Goal: Communication & Community: Answer question/provide support

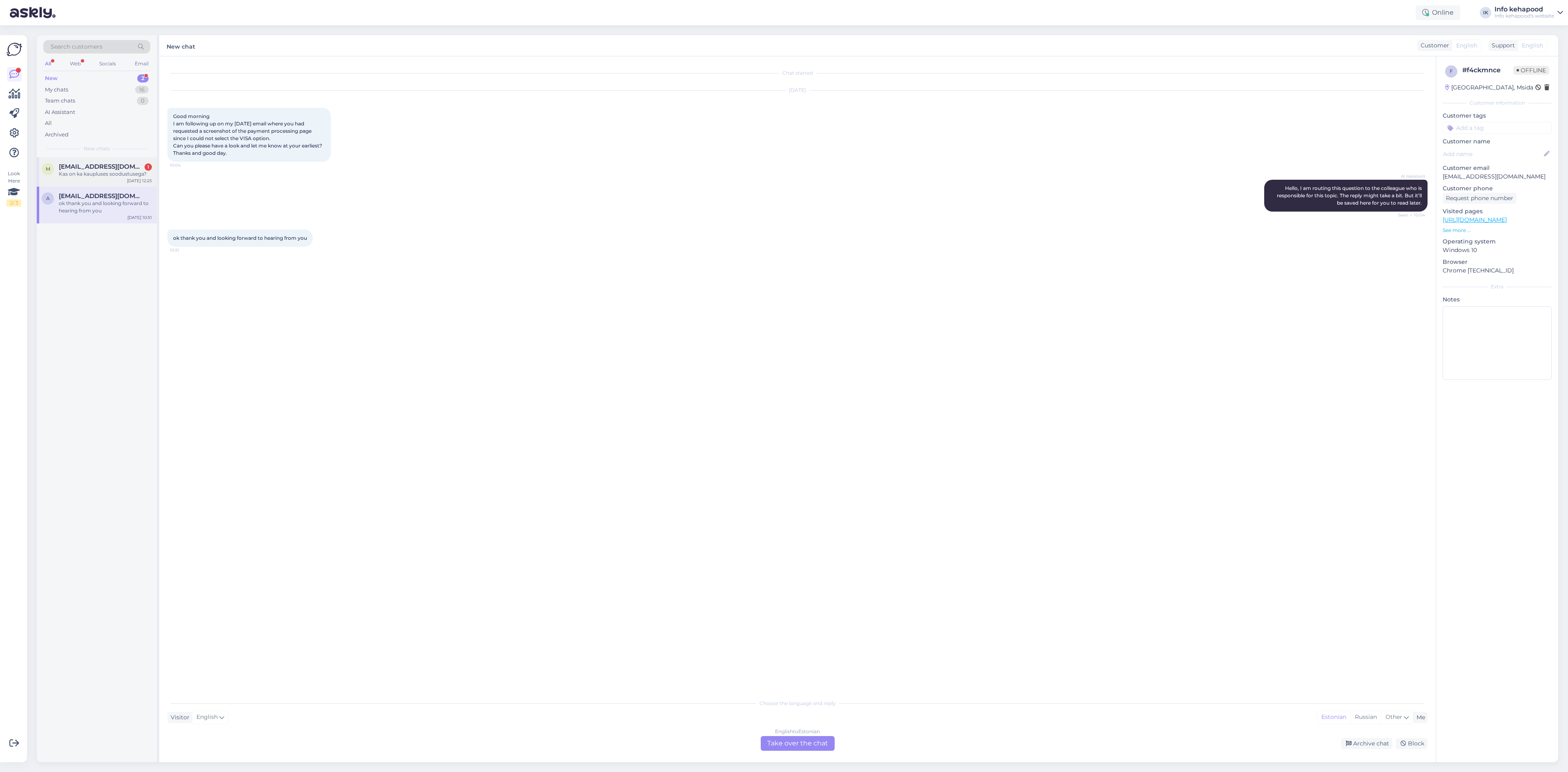
click at [119, 180] on div "m [EMAIL_ADDRESS][DOMAIN_NAME] 1 Kas on ka kaupluses soodustusega? [DATE] 12:25" at bounding box center [97, 171] width 120 height 30
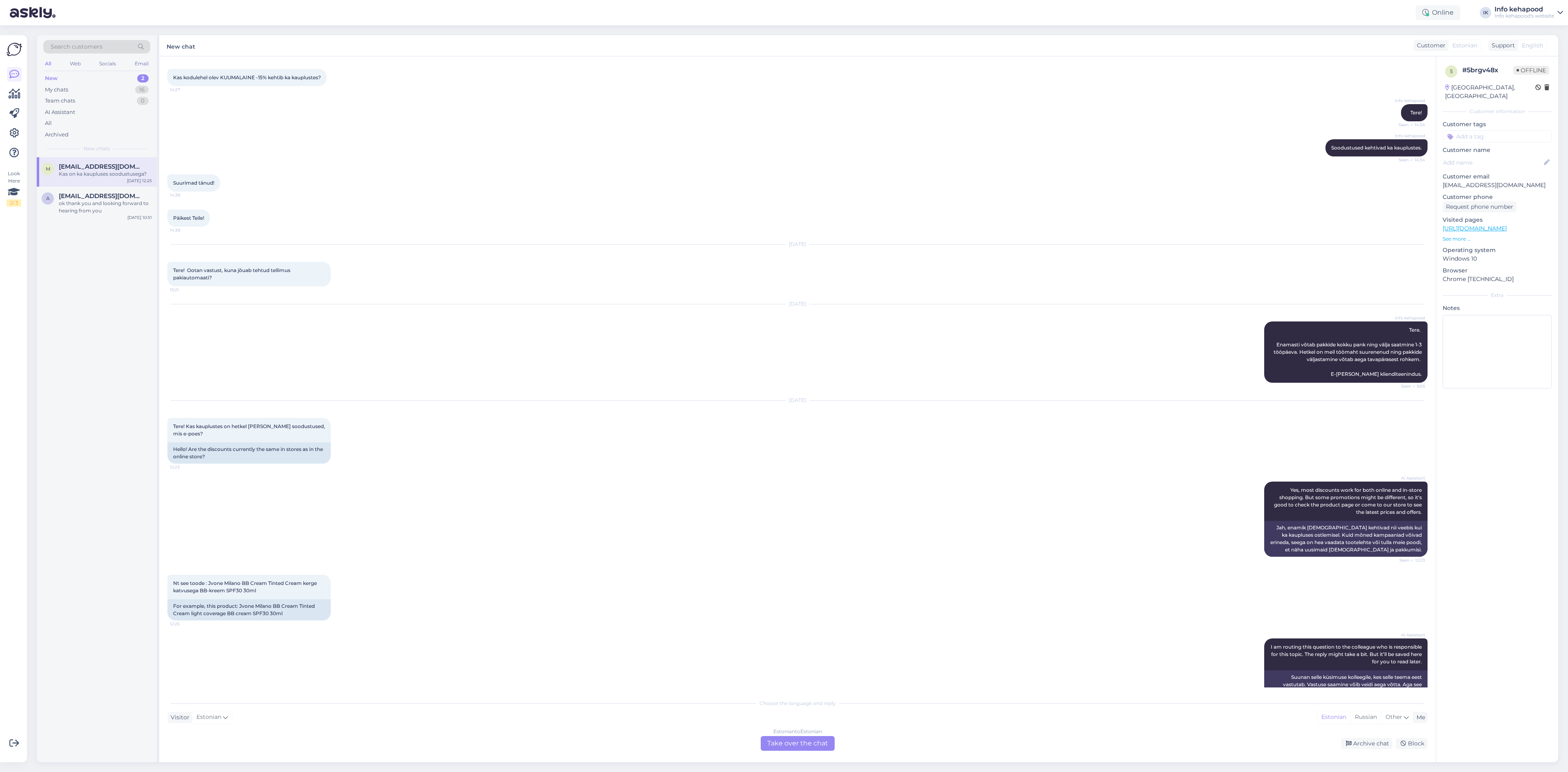
scroll to position [81, 0]
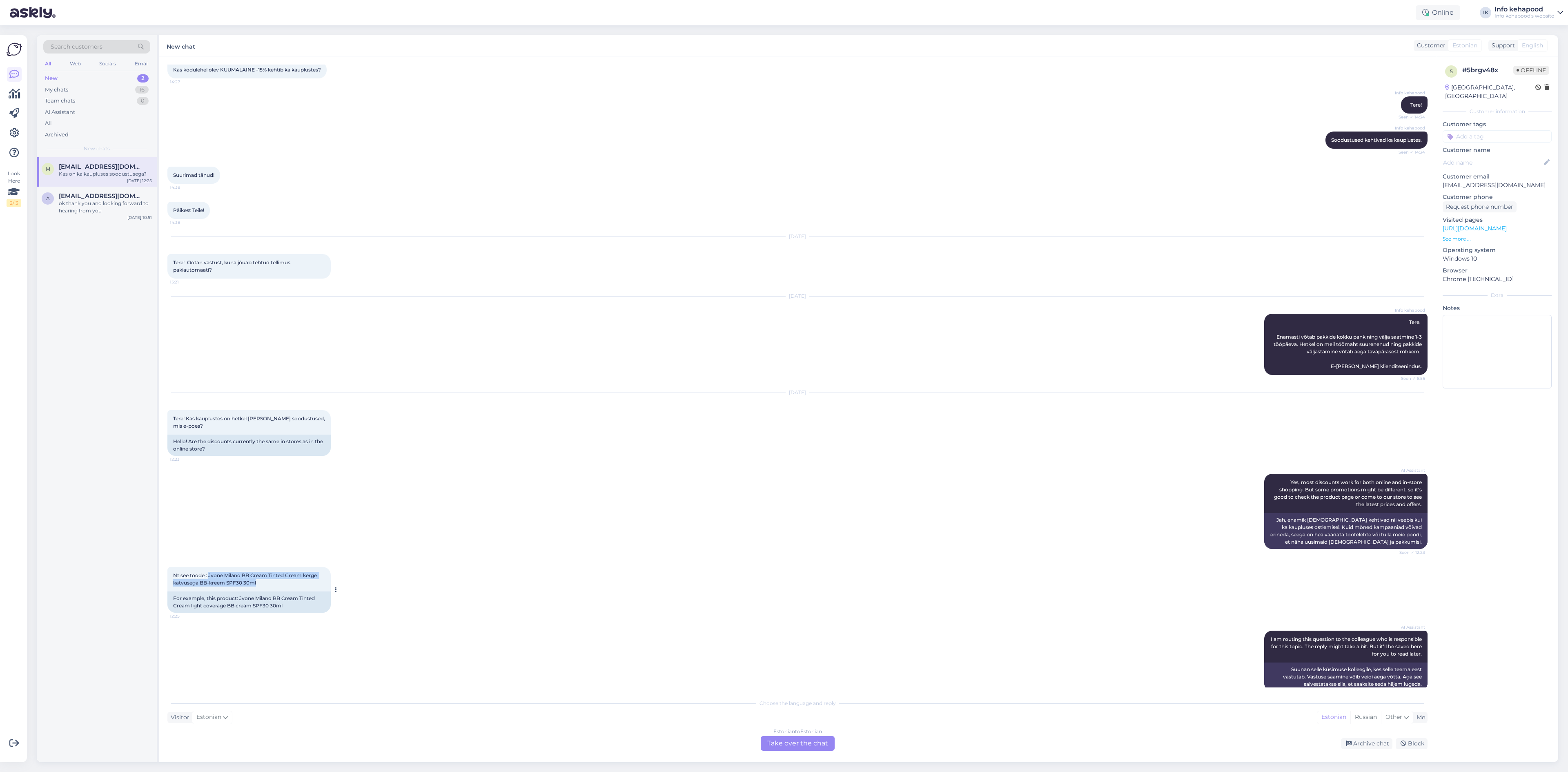
copy span "Jvone Milano BB Cream Tinted Cream kerge katvusega BB-kreem SPF30 30ml"
drag, startPoint x: 209, startPoint y: 574, endPoint x: 309, endPoint y: 581, distance: 100.2
click at [309, 581] on div "Nt see toode : Jvone Milano BB Cream Tinted Cream kerge katvusega BB-kreem SPF3…" at bounding box center [249, 579] width 163 height 24
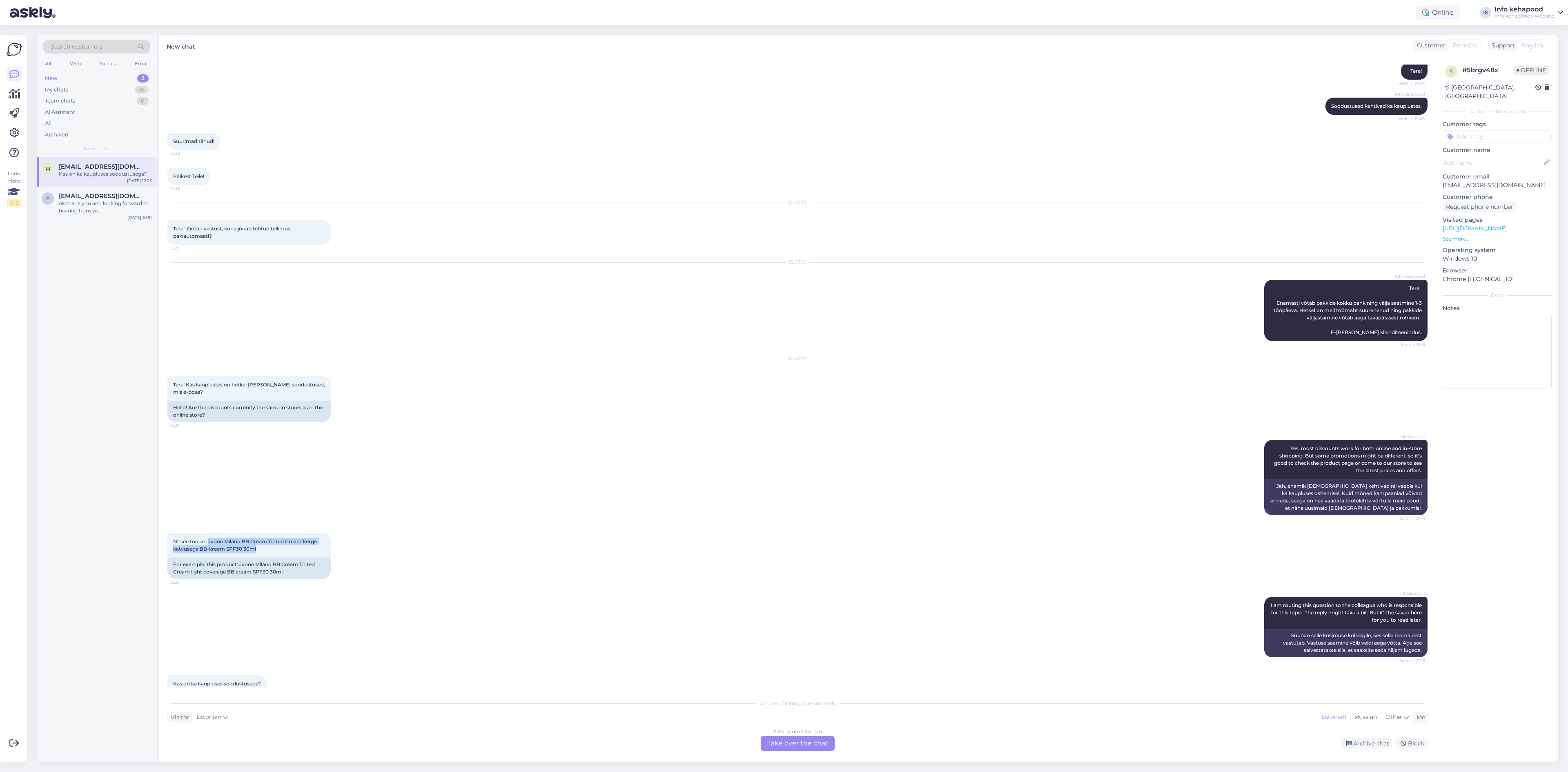
scroll to position [143, 0]
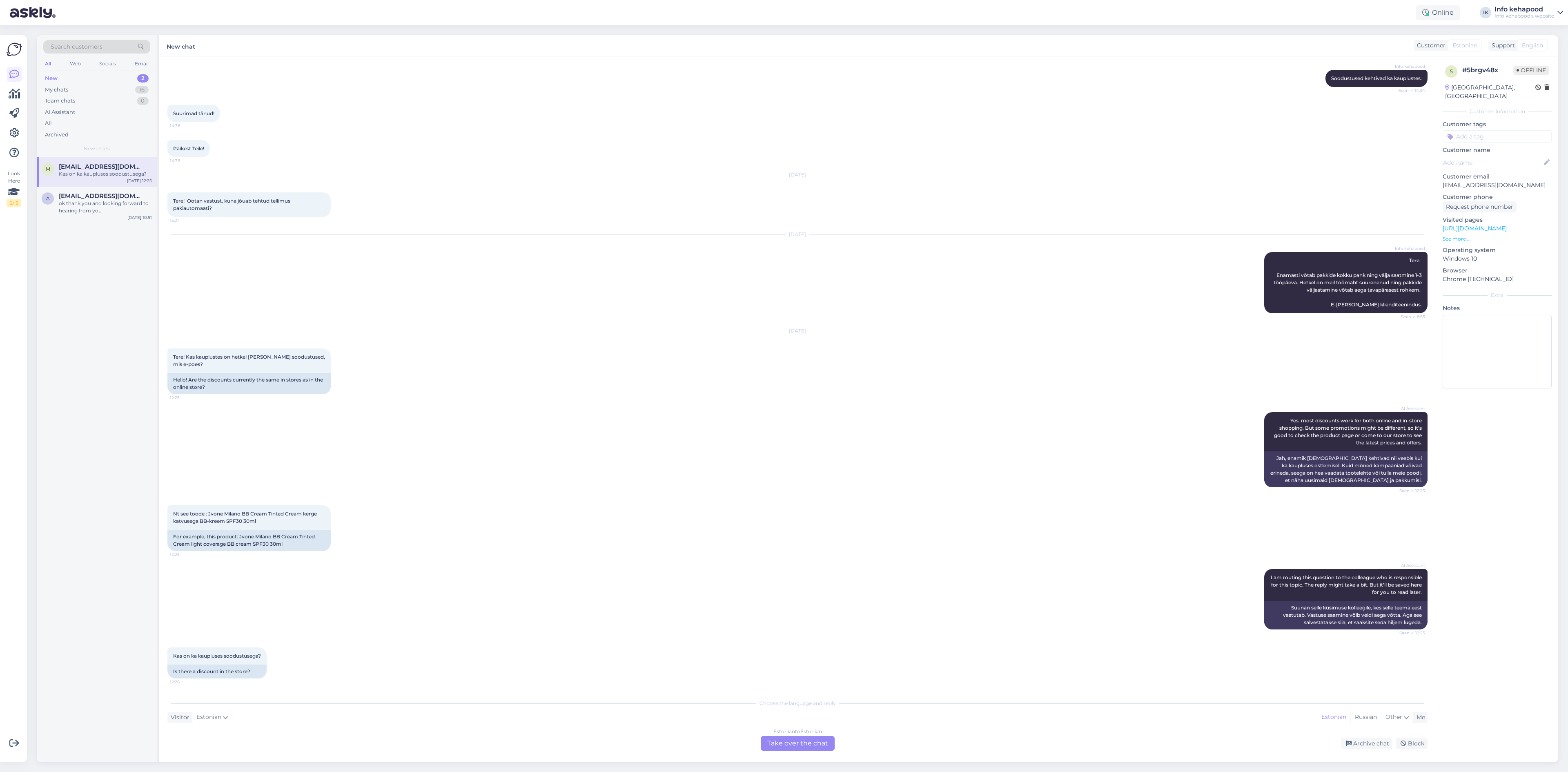
click at [784, 760] on div "Chat started [DATE] Tere! 14:26 Kas kodulehel olev KUUMALAINE -15% kehtib ka ka…" at bounding box center [797, 409] width 1276 height 706
click at [810, 743] on div "Estonian to Estonian Take over the chat" at bounding box center [797, 743] width 74 height 14
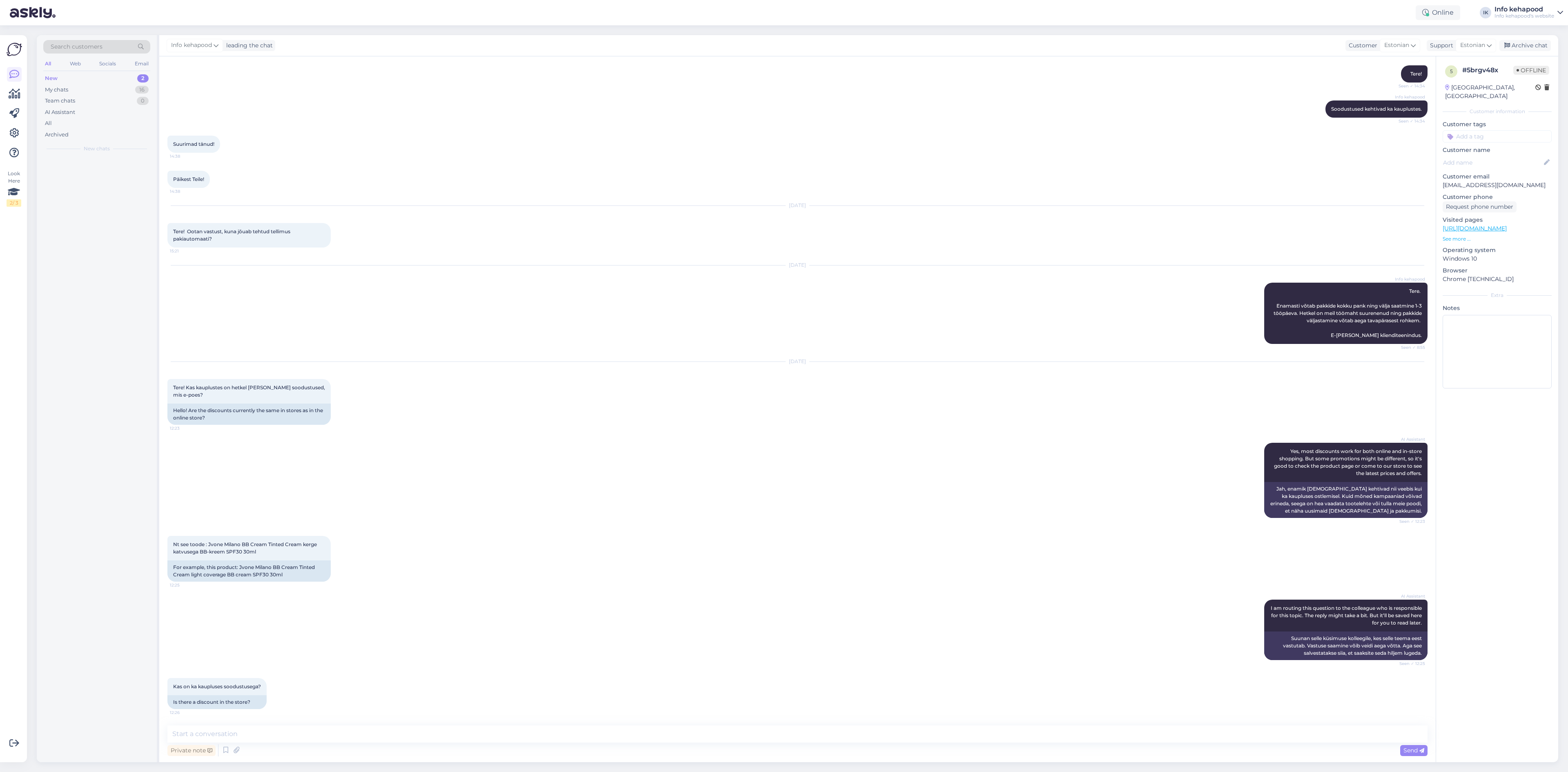
scroll to position [113, 0]
click at [326, 729] on textarea at bounding box center [797, 733] width 1260 height 17
type textarea "Tere! Millist tooni Te mõtlete?"
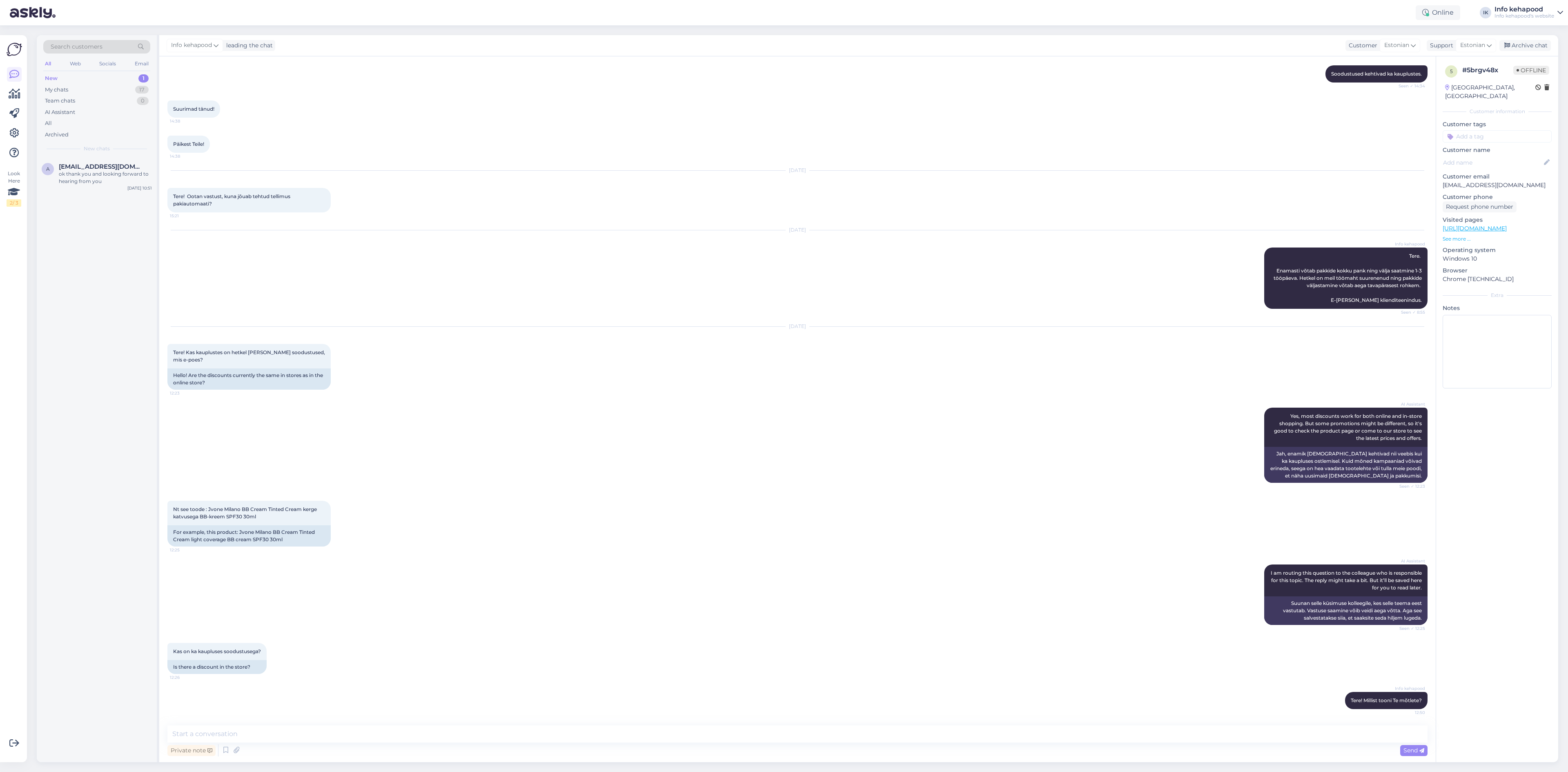
drag, startPoint x: 706, startPoint y: 328, endPoint x: 701, endPoint y: 328, distance: 5.0
click at [706, 328] on div "[DATE]" at bounding box center [797, 326] width 1260 height 7
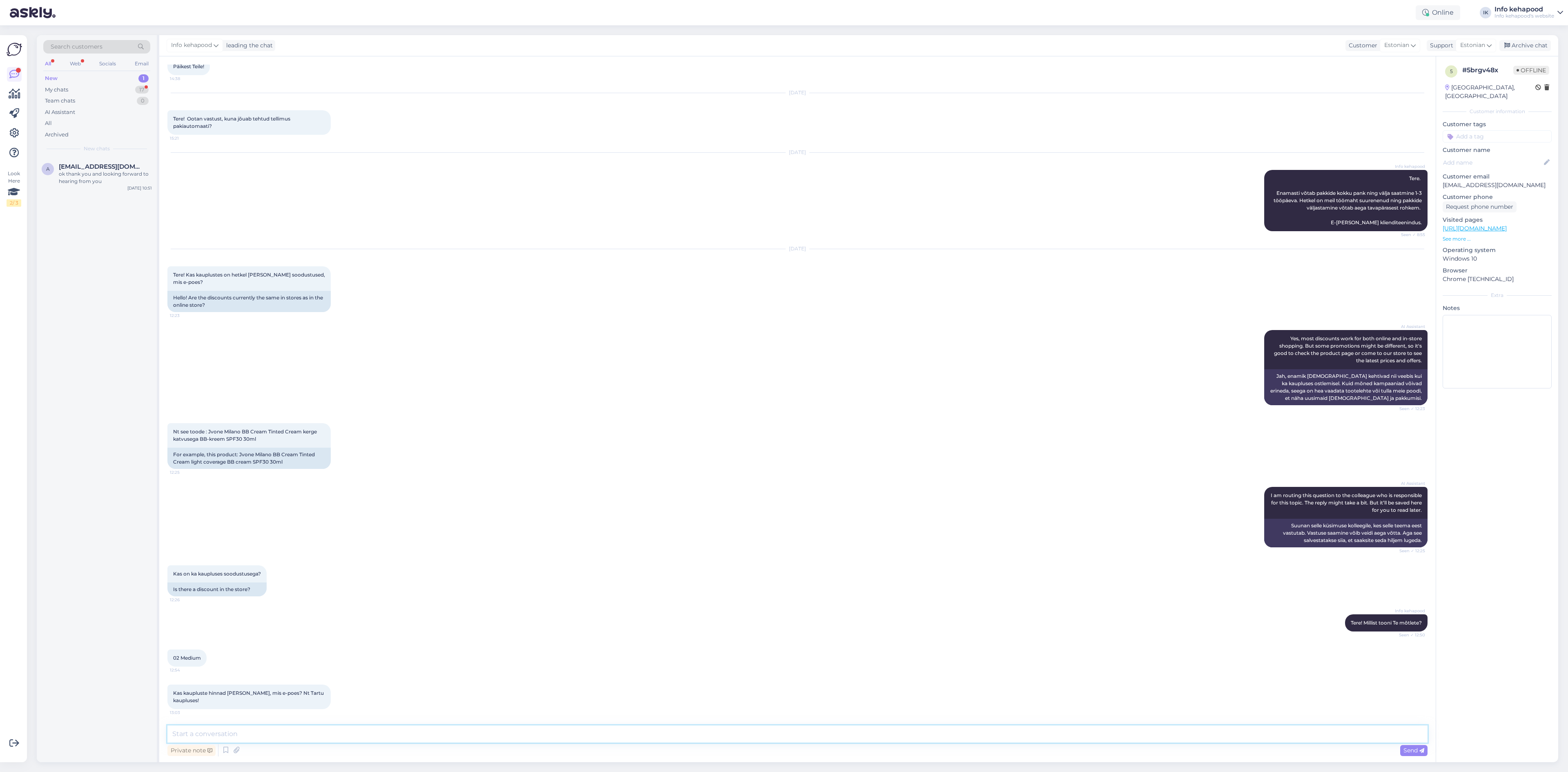
drag, startPoint x: 393, startPoint y: 739, endPoint x: 440, endPoint y: 722, distance: 50.0
click at [428, 726] on textarea at bounding box center [797, 733] width 1260 height 17
click at [183, 734] on textarea "21.95 ja -20% on soodustus" at bounding box center [797, 733] width 1260 height 17
click at [187, 733] on textarea "21.95 ja -20% on soodustus" at bounding box center [797, 733] width 1260 height 17
type textarea "21.95 on täishind ja -20% on soodustus"
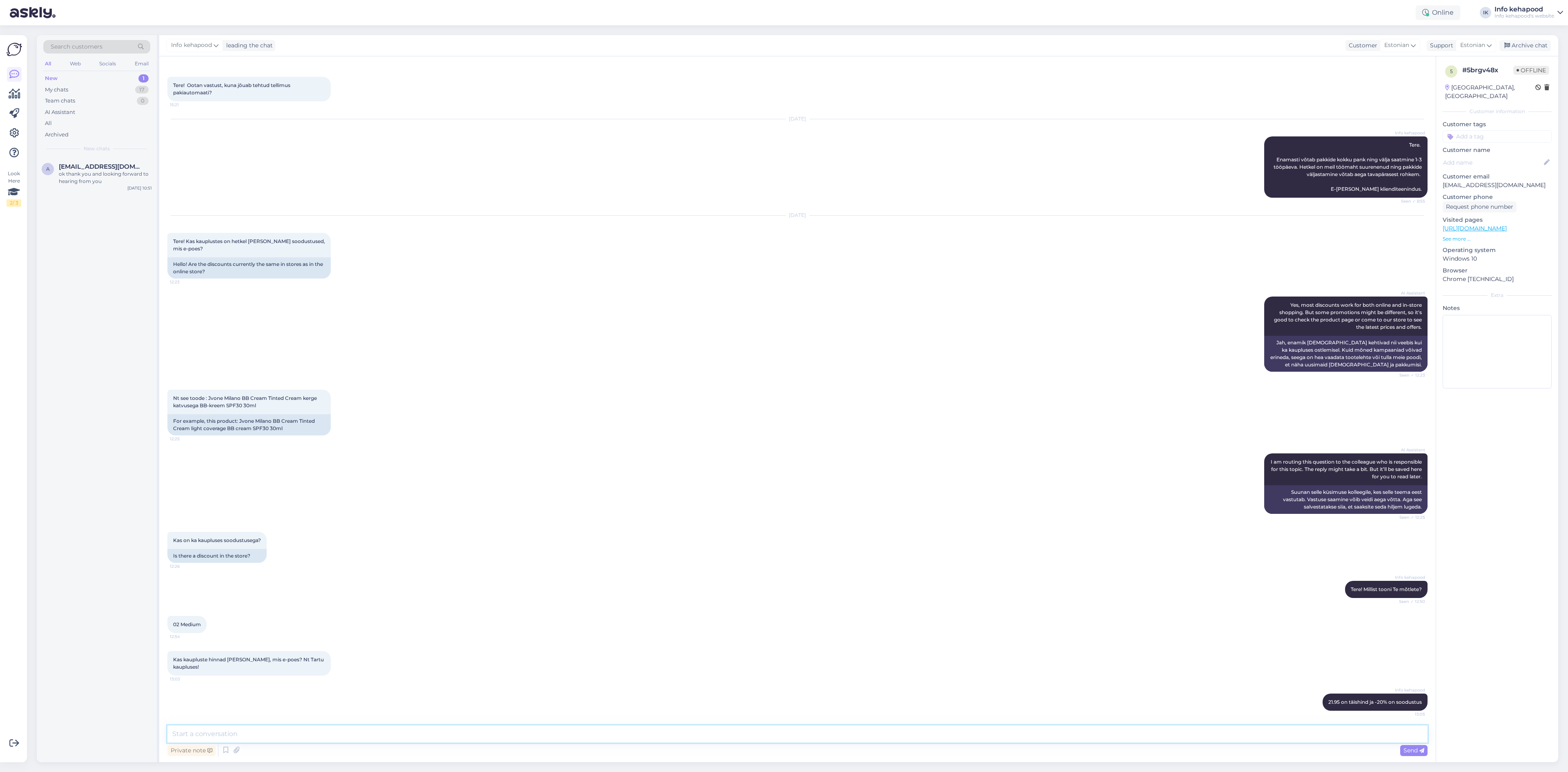
scroll to position [261, 0]
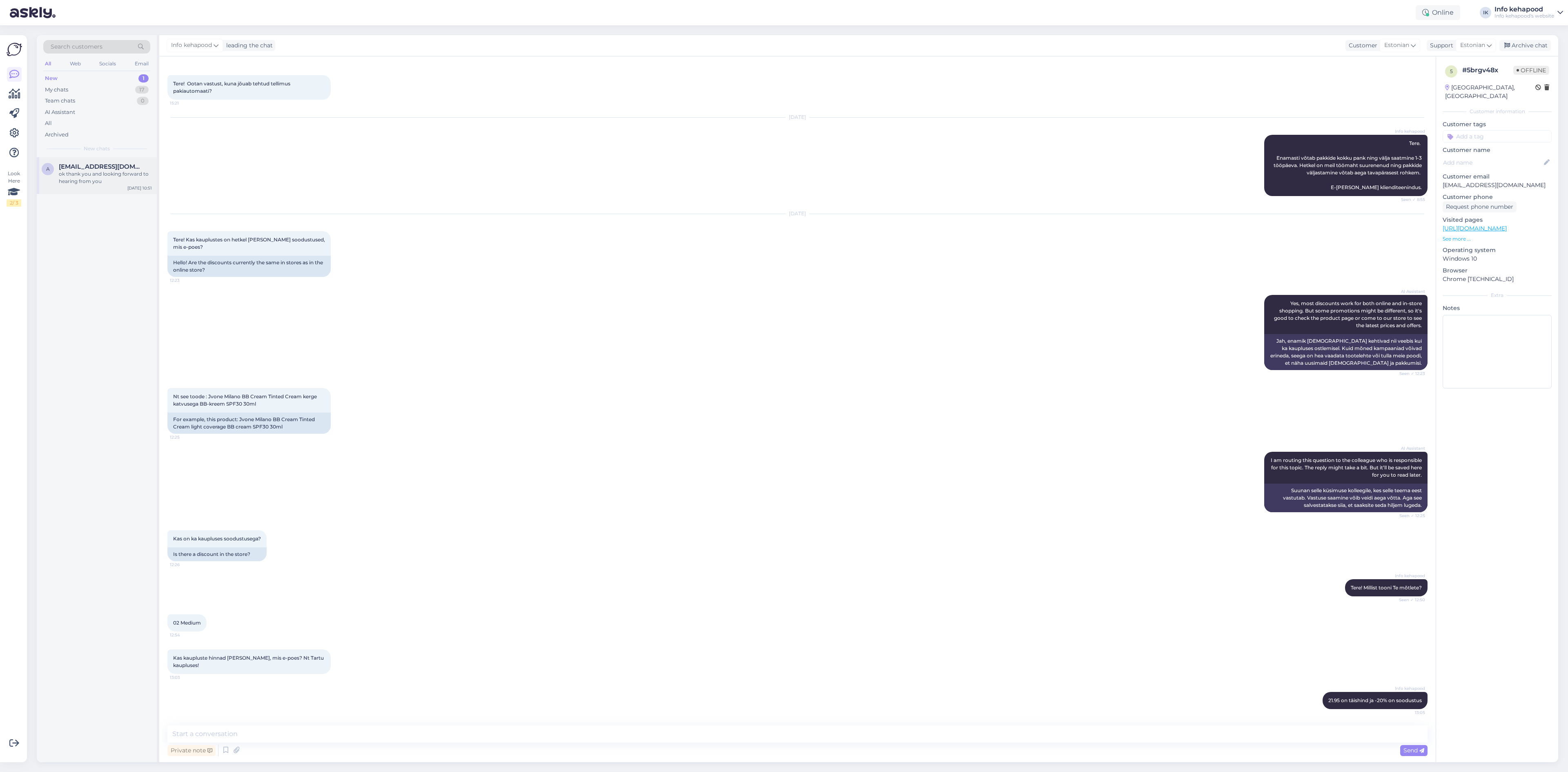
drag, startPoint x: 58, startPoint y: 160, endPoint x: 62, endPoint y: 159, distance: 4.1
click at [59, 160] on div "a [EMAIL_ADDRESS][DOMAIN_NAME] ok thank you and looking forward to hearing from…" at bounding box center [97, 175] width 120 height 37
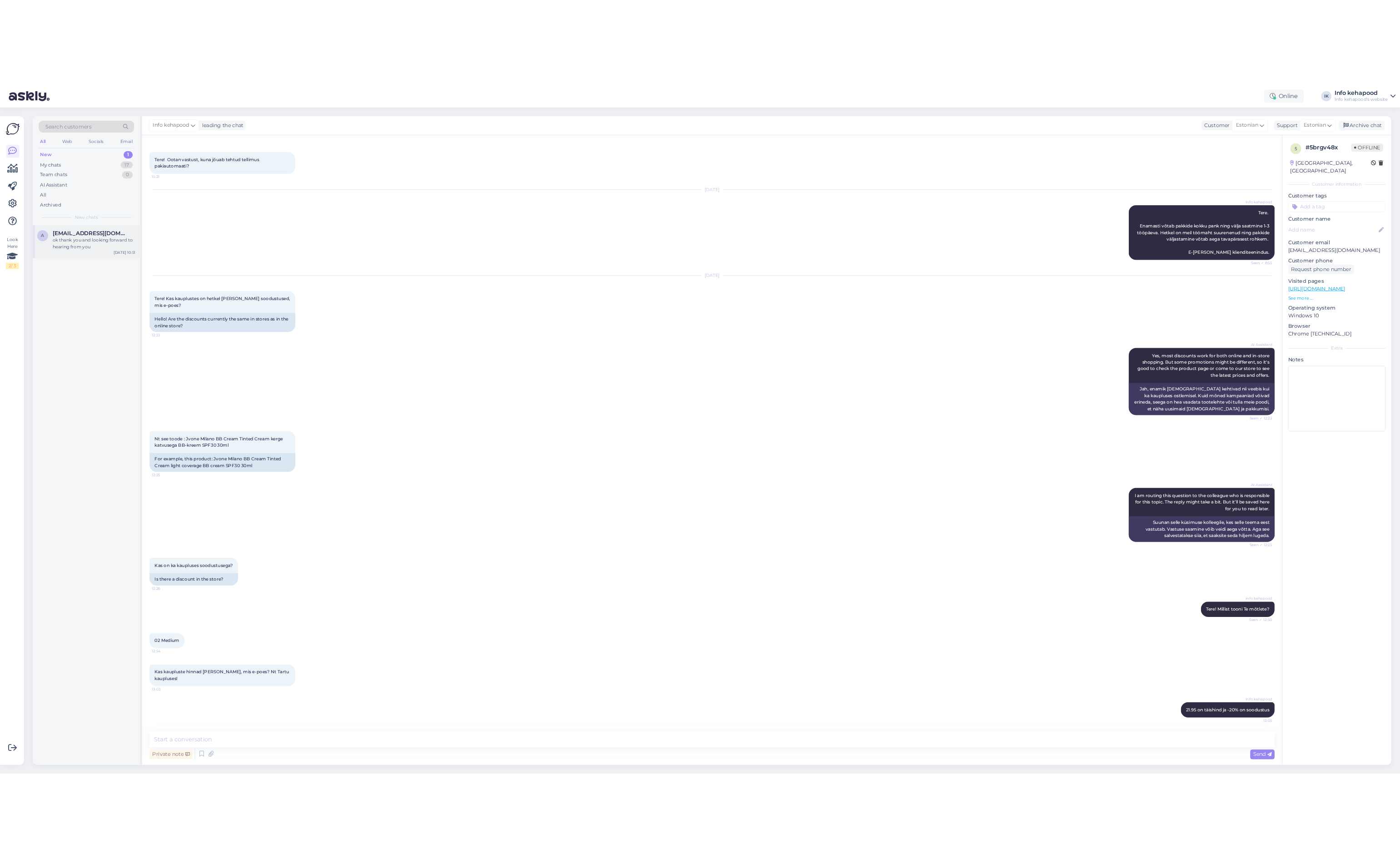
scroll to position [0, 0]
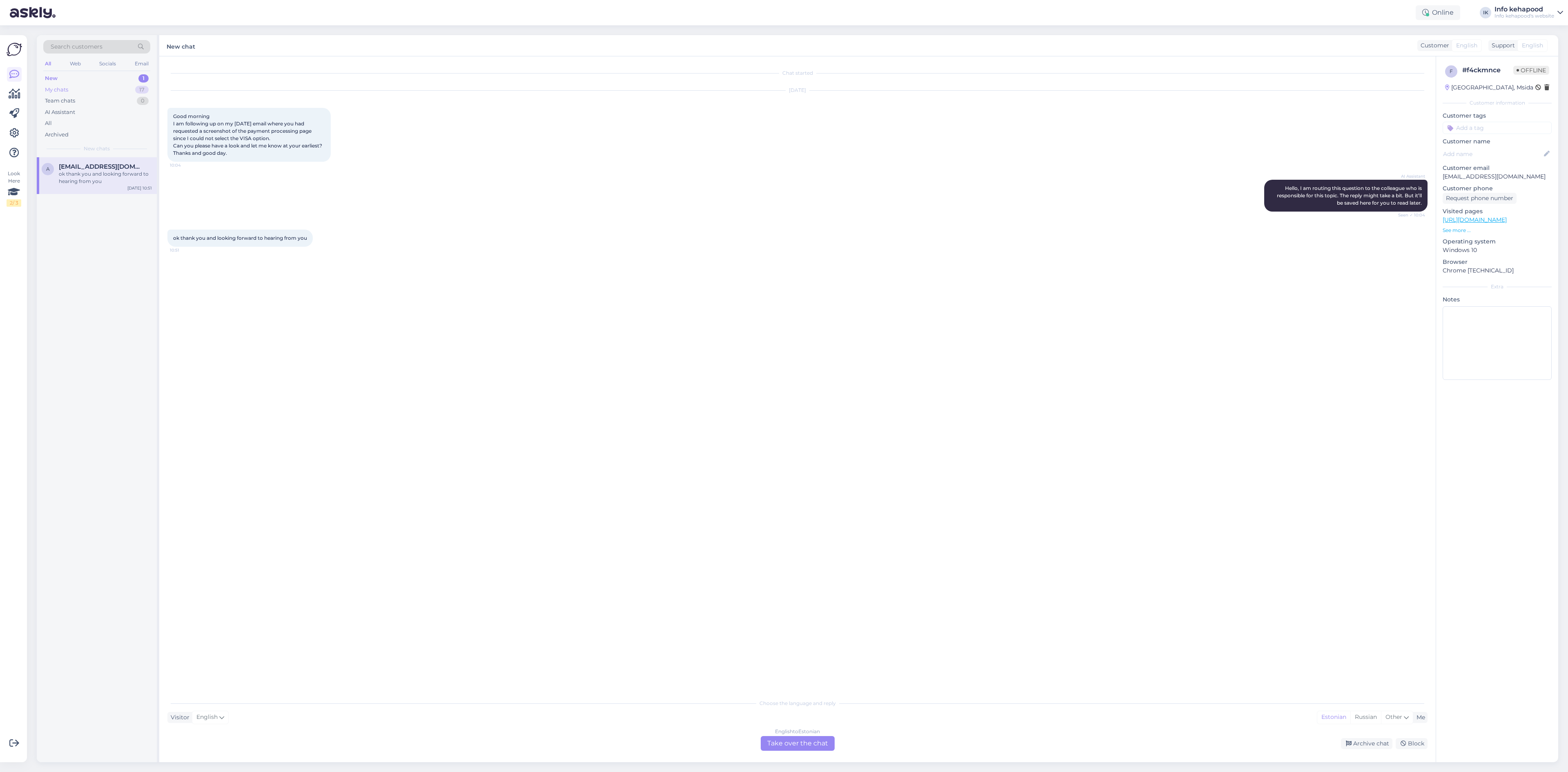
click at [73, 93] on div "My chats 17" at bounding box center [97, 90] width 107 height 11
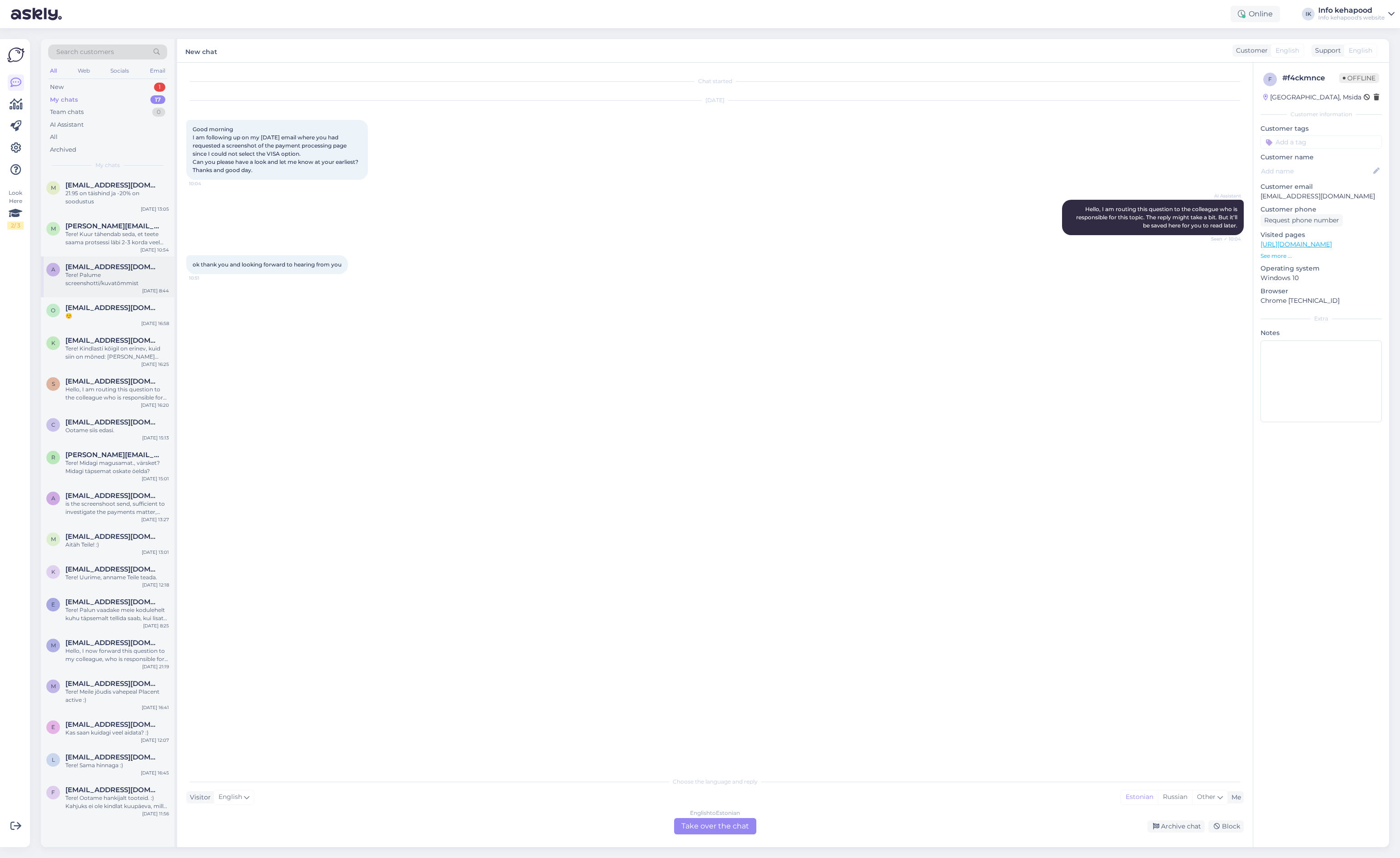
click at [124, 279] on div "Tere! Palume screenshotti/kuvatõmmist" at bounding box center [117, 279] width 104 height 16
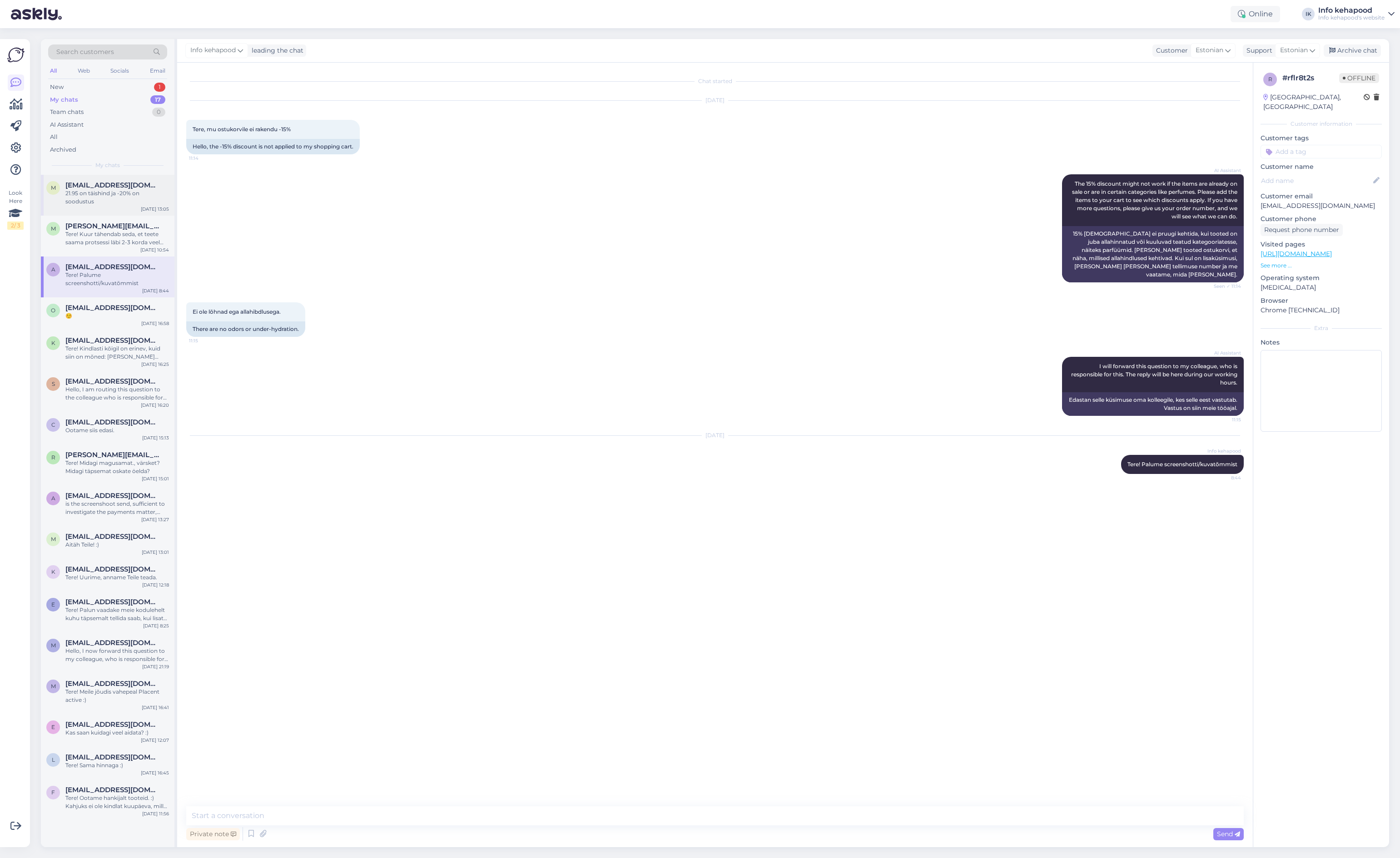
drag, startPoint x: 91, startPoint y: 187, endPoint x: 95, endPoint y: 170, distance: 17.5
click at [91, 186] on span "[EMAIL_ADDRESS][DOMAIN_NAME]" at bounding box center [113, 184] width 95 height 8
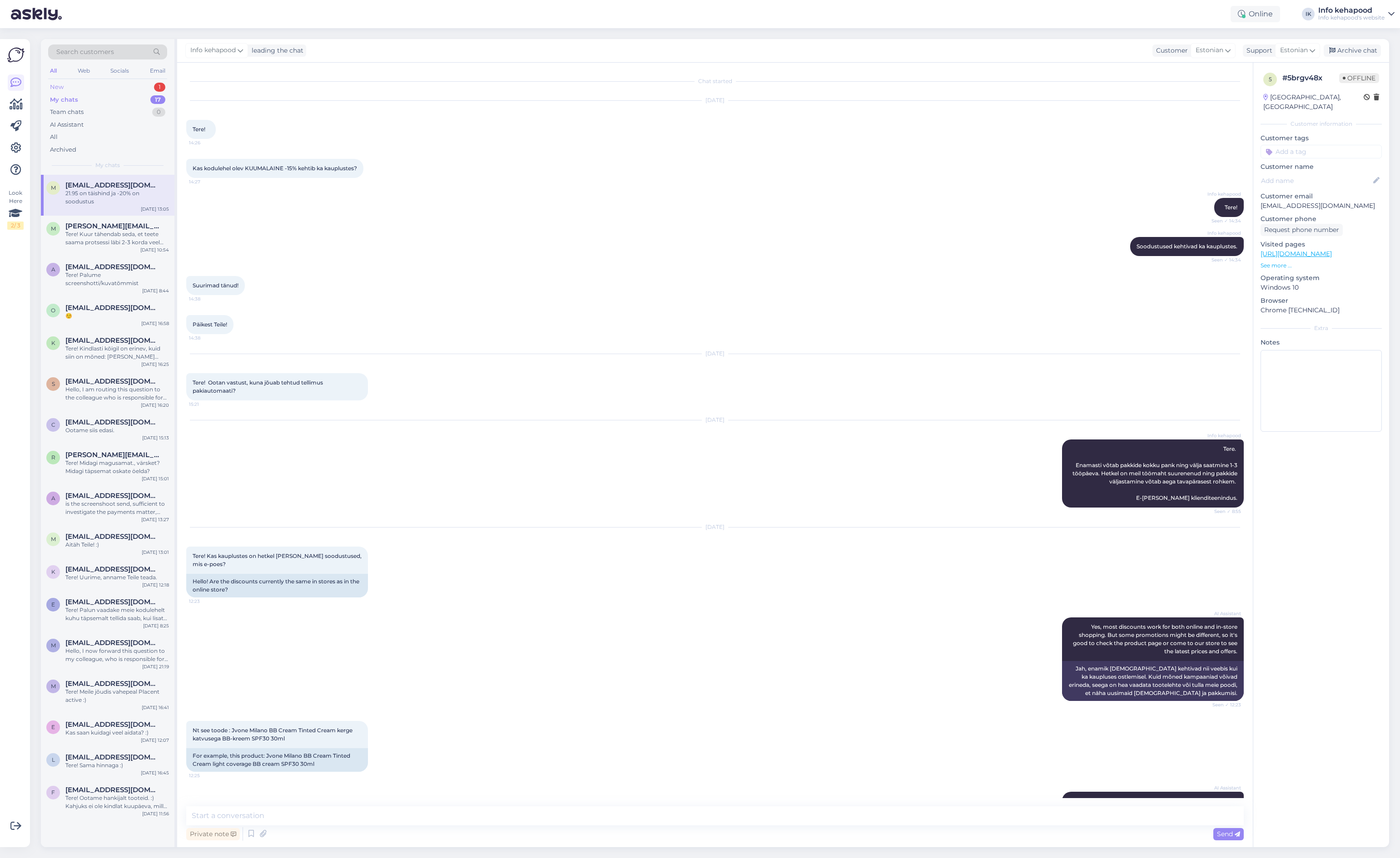
scroll to position [290, 0]
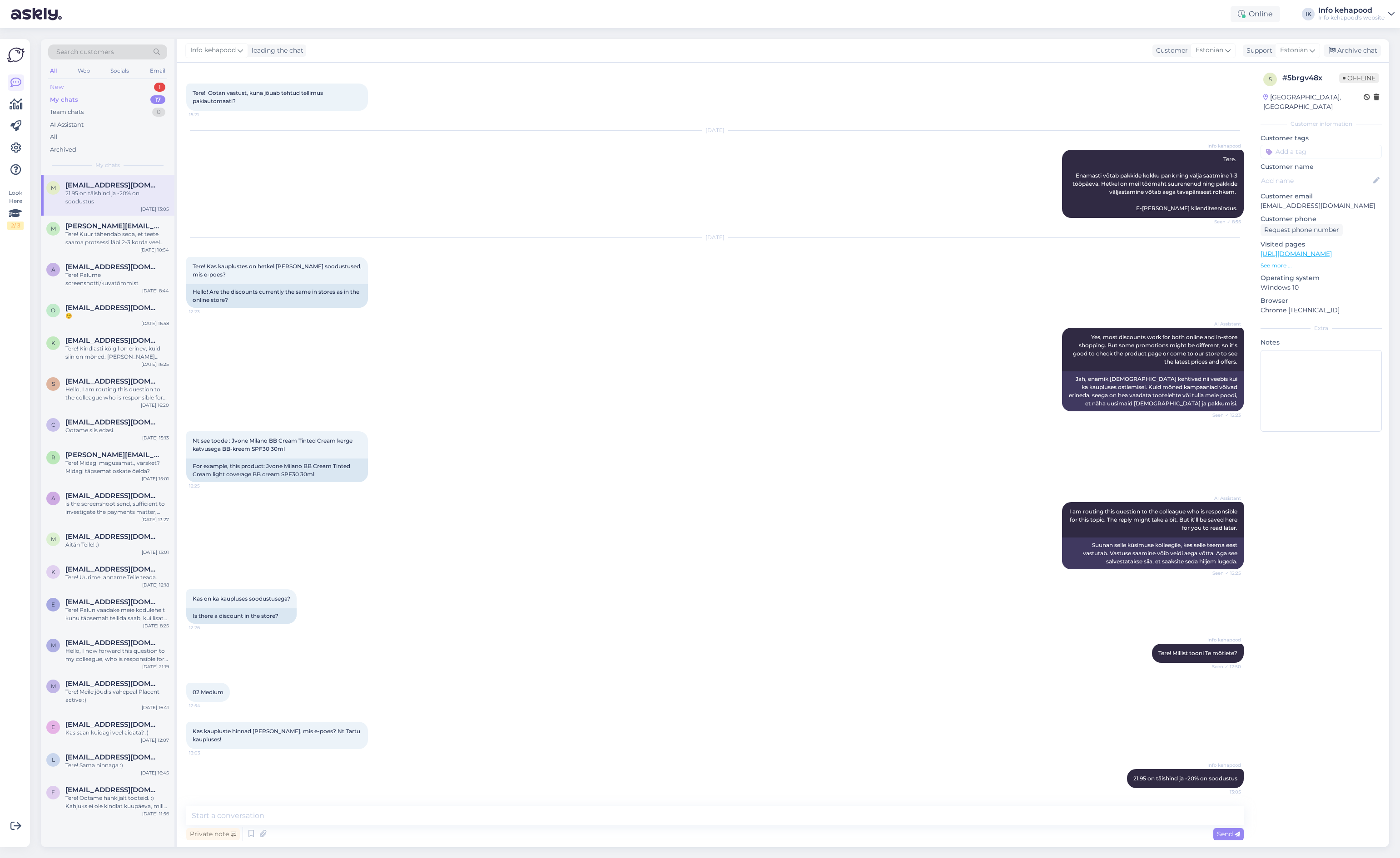
click at [114, 82] on div "New 1" at bounding box center [107, 87] width 119 height 13
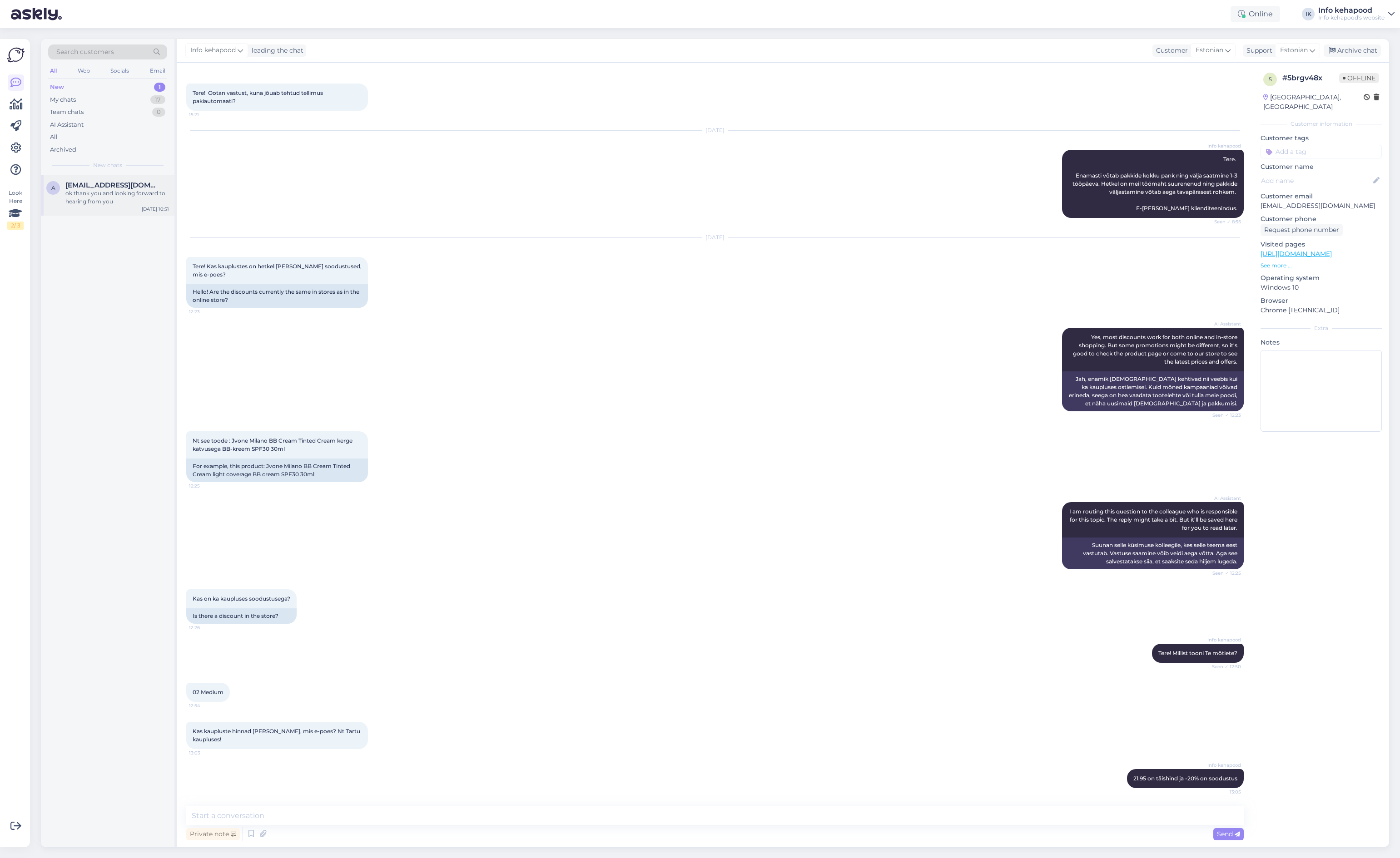
click at [122, 215] on div "a [EMAIL_ADDRESS][DOMAIN_NAME] ok thank you and looking forward to hearing from…" at bounding box center [107, 195] width 133 height 41
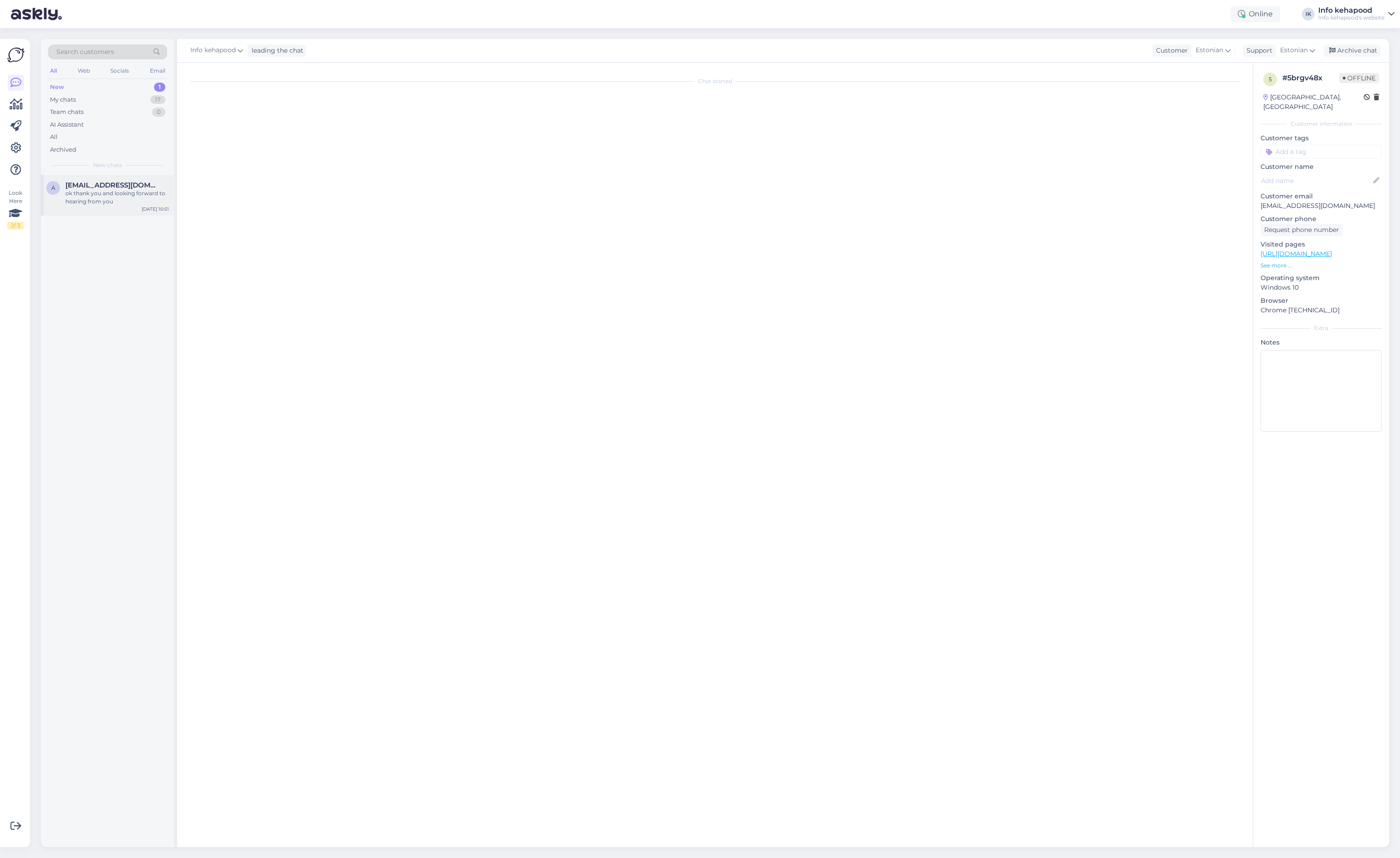
scroll to position [0, 0]
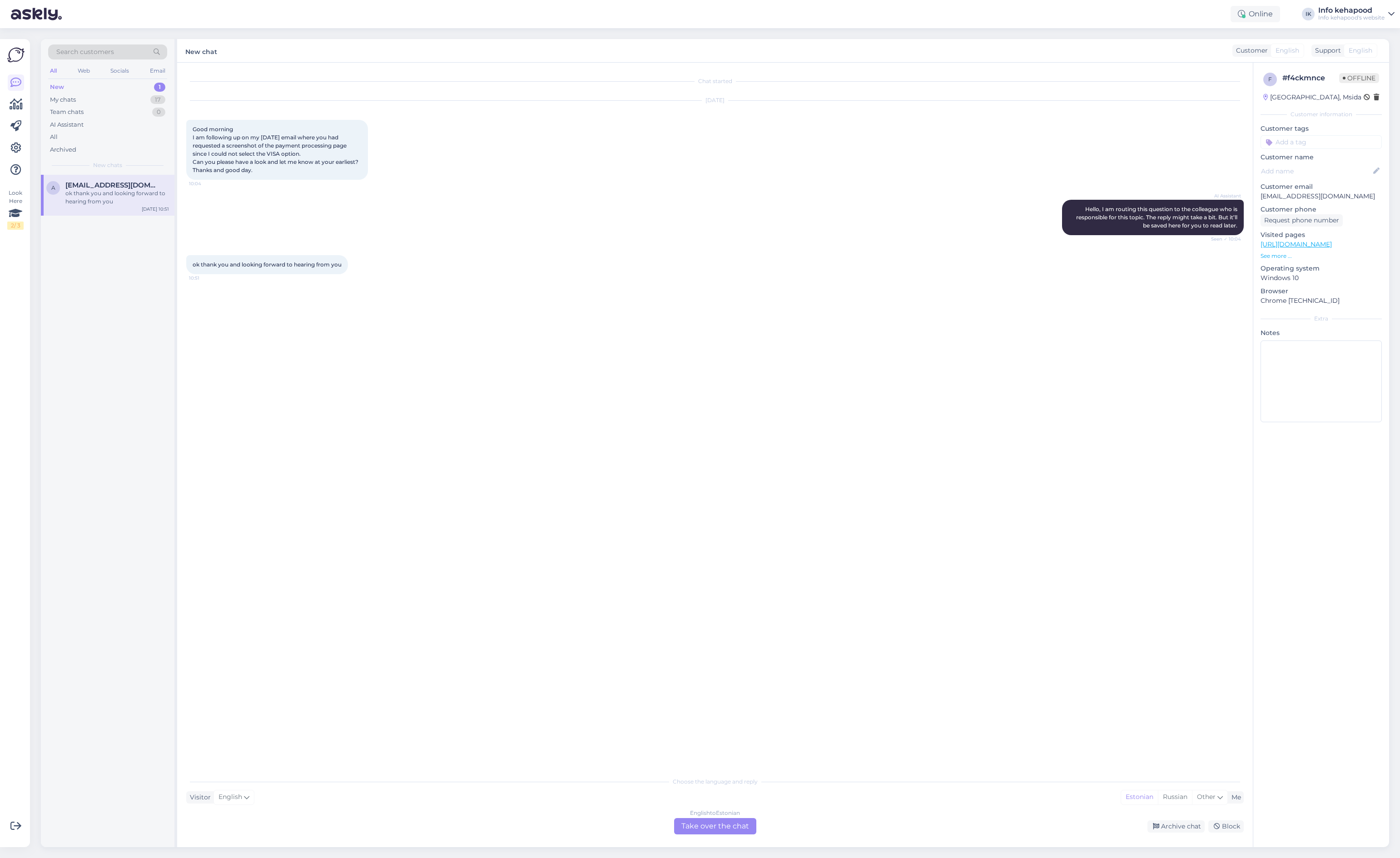
click at [706, 811] on div "English to Estonian" at bounding box center [715, 812] width 50 height 8
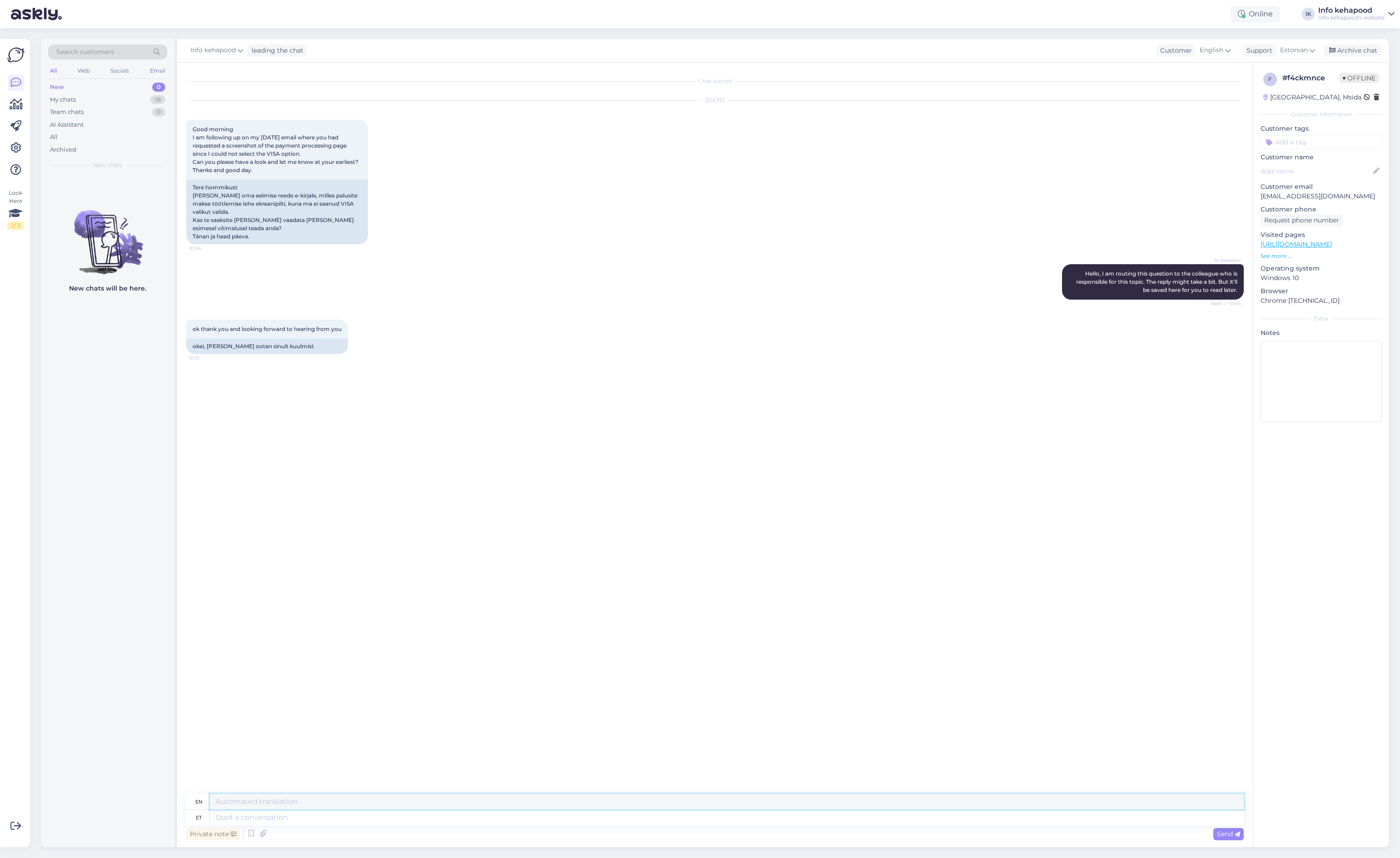
click at [681, 809] on textarea at bounding box center [726, 802] width 1034 height 15
click at [627, 820] on textarea at bounding box center [726, 817] width 1034 height 15
click at [564, 795] on textarea at bounding box center [726, 802] width 1034 height 15
type textarea "Hi! E"
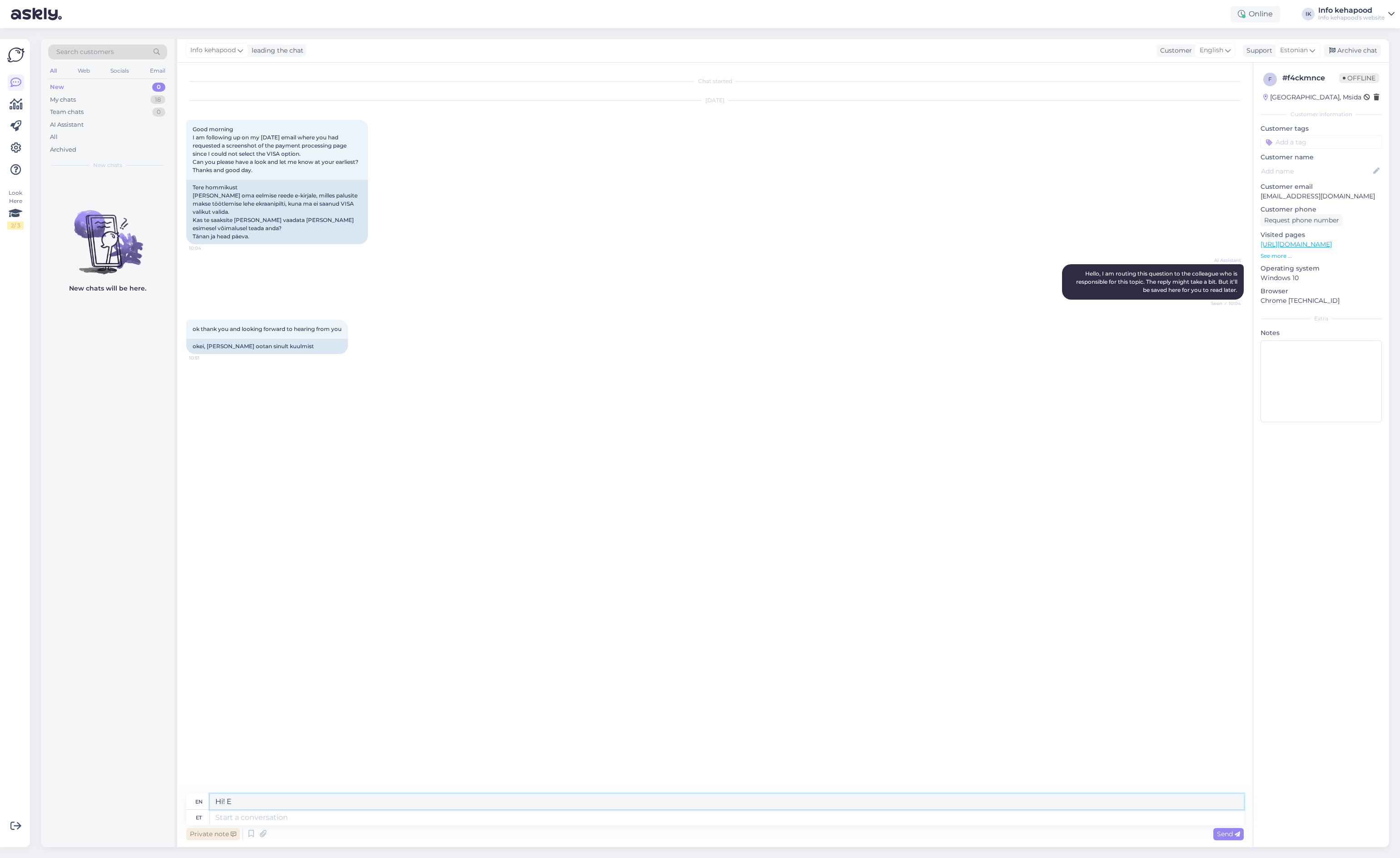
drag, startPoint x: 629, startPoint y: 800, endPoint x: 192, endPoint y: 836, distance: 438.5
click at [192, 836] on div "en Hi! E et Private note Send" at bounding box center [714, 819] width 1057 height 48
paste textarea "Hello, Thank you for your message. We have forwarded the matter to the responsi…"
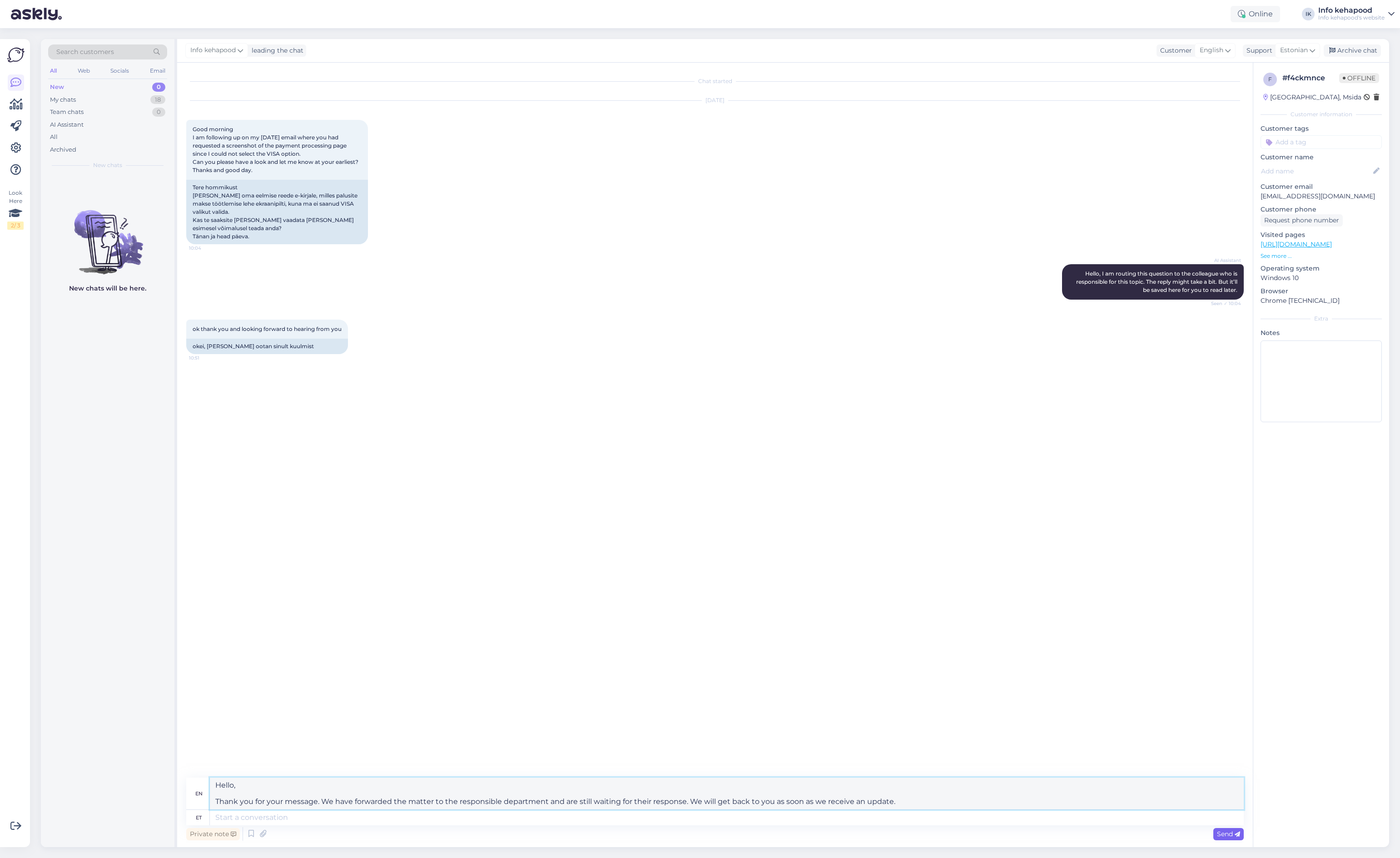
type textarea "Hello, Thank you for your message. We have forwarded the matter to the responsi…"
click at [1232, 837] on span "Send" at bounding box center [1228, 834] width 23 height 8
click at [1223, 834] on span "Send" at bounding box center [1228, 834] width 23 height 8
click at [1223, 833] on span "Send" at bounding box center [1228, 834] width 23 height 8
click at [1225, 833] on span "Send" at bounding box center [1228, 834] width 23 height 8
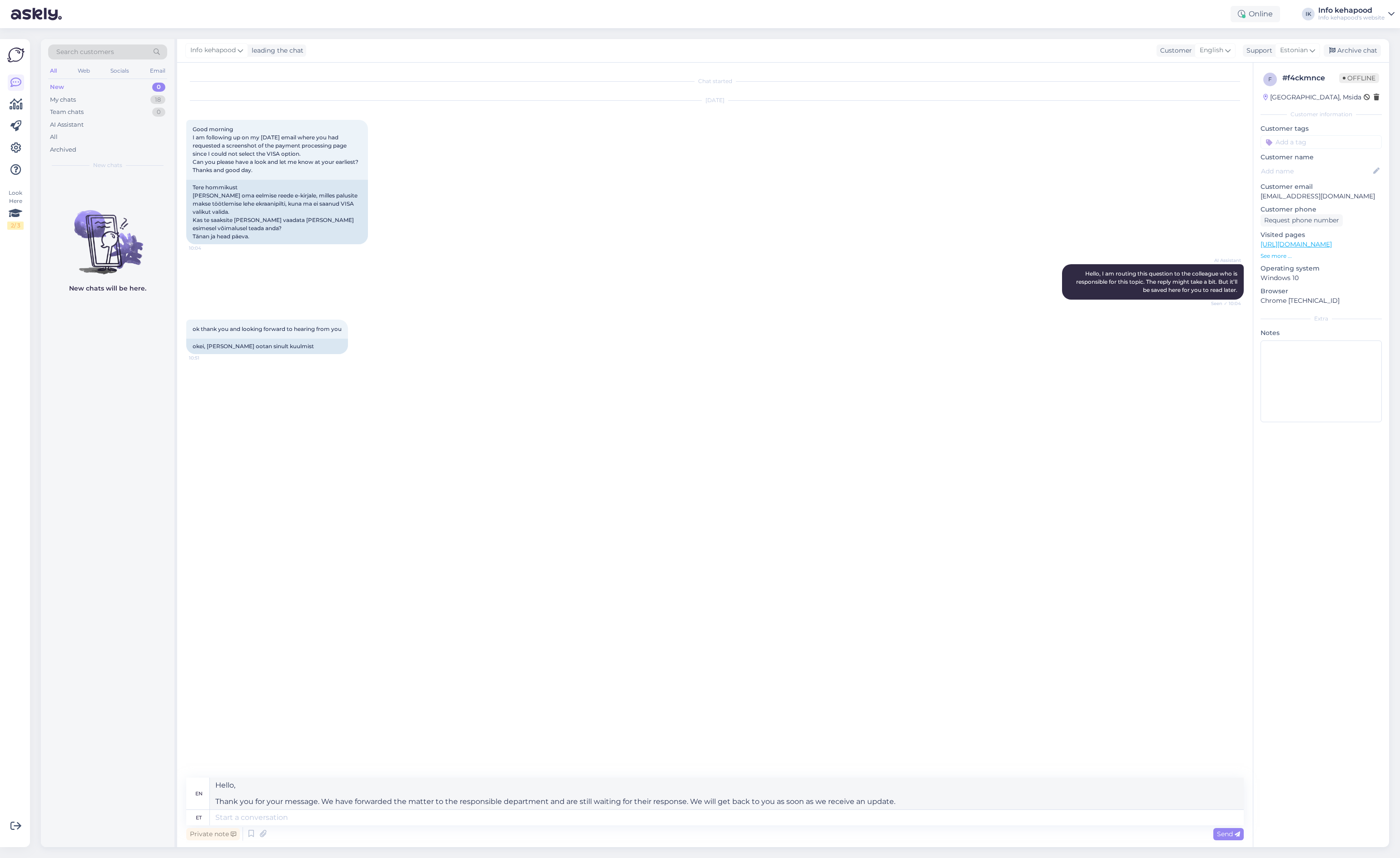
click at [819, 542] on div "Chat started [DATE] Good morning I am following up on my [DATE] email where you…" at bounding box center [719, 421] width 1066 height 698
click at [328, 812] on textarea at bounding box center [726, 817] width 1034 height 15
click at [240, 795] on textarea "Hello, Thank you for your message. We have forwarded the matter to the responsi…" at bounding box center [726, 794] width 1034 height 32
click at [260, 819] on textarea at bounding box center [726, 817] width 1034 height 15
click at [197, 814] on div "et" at bounding box center [199, 817] width 6 height 15
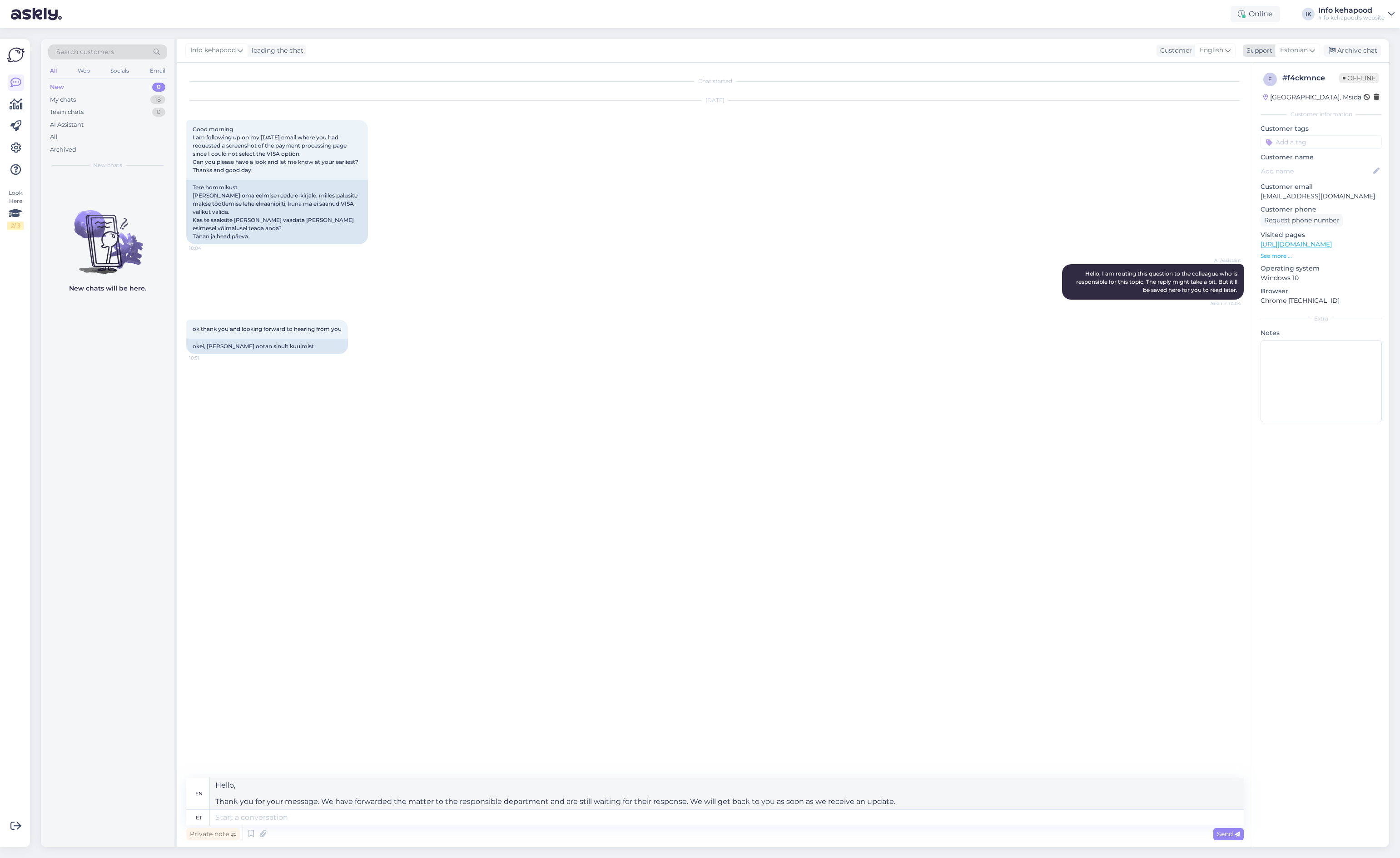
click at [1302, 48] on span "Estonian" at bounding box center [1293, 50] width 28 height 10
type input "eng"
click at [1293, 89] on link "English" at bounding box center [1282, 90] width 100 height 14
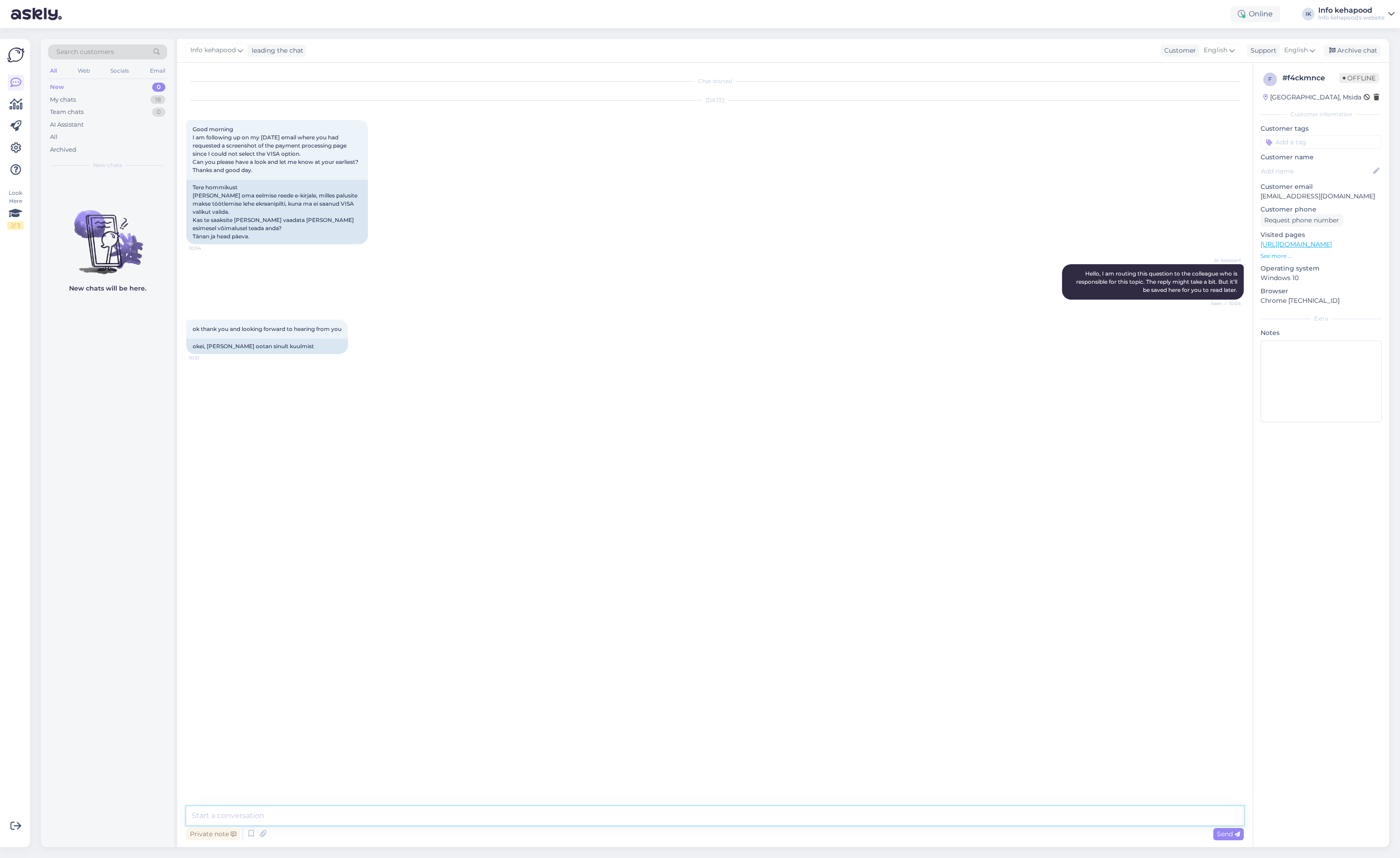
click at [363, 811] on textarea at bounding box center [714, 815] width 1057 height 19
paste textarea "Hello, Thank you for your message. We have forwarded the matter to the responsi…"
type textarea "Hello, Thank you for your message. We have forwarded the matter to the responsi…"
click at [1225, 828] on div "Send" at bounding box center [1228, 835] width 30 height 13
click at [74, 99] on div "My chats" at bounding box center [63, 100] width 26 height 9
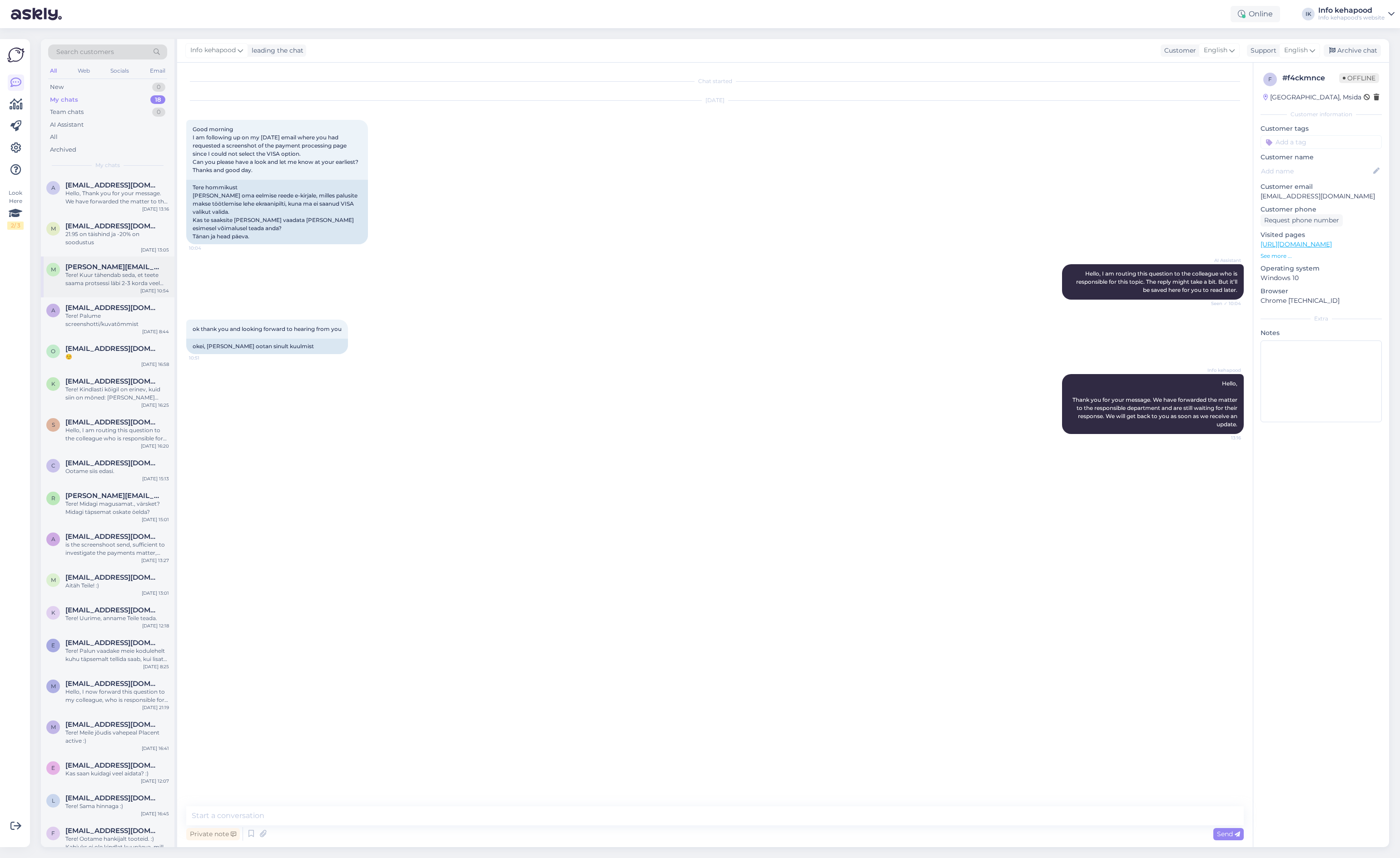
drag, startPoint x: 99, startPoint y: 269, endPoint x: 77, endPoint y: 263, distance: 22.8
click at [99, 271] on div "Tere! Kuur tähendab seda, et teete saama protsessi läbi 2-3 korda veel ehk kui …" at bounding box center [117, 279] width 104 height 16
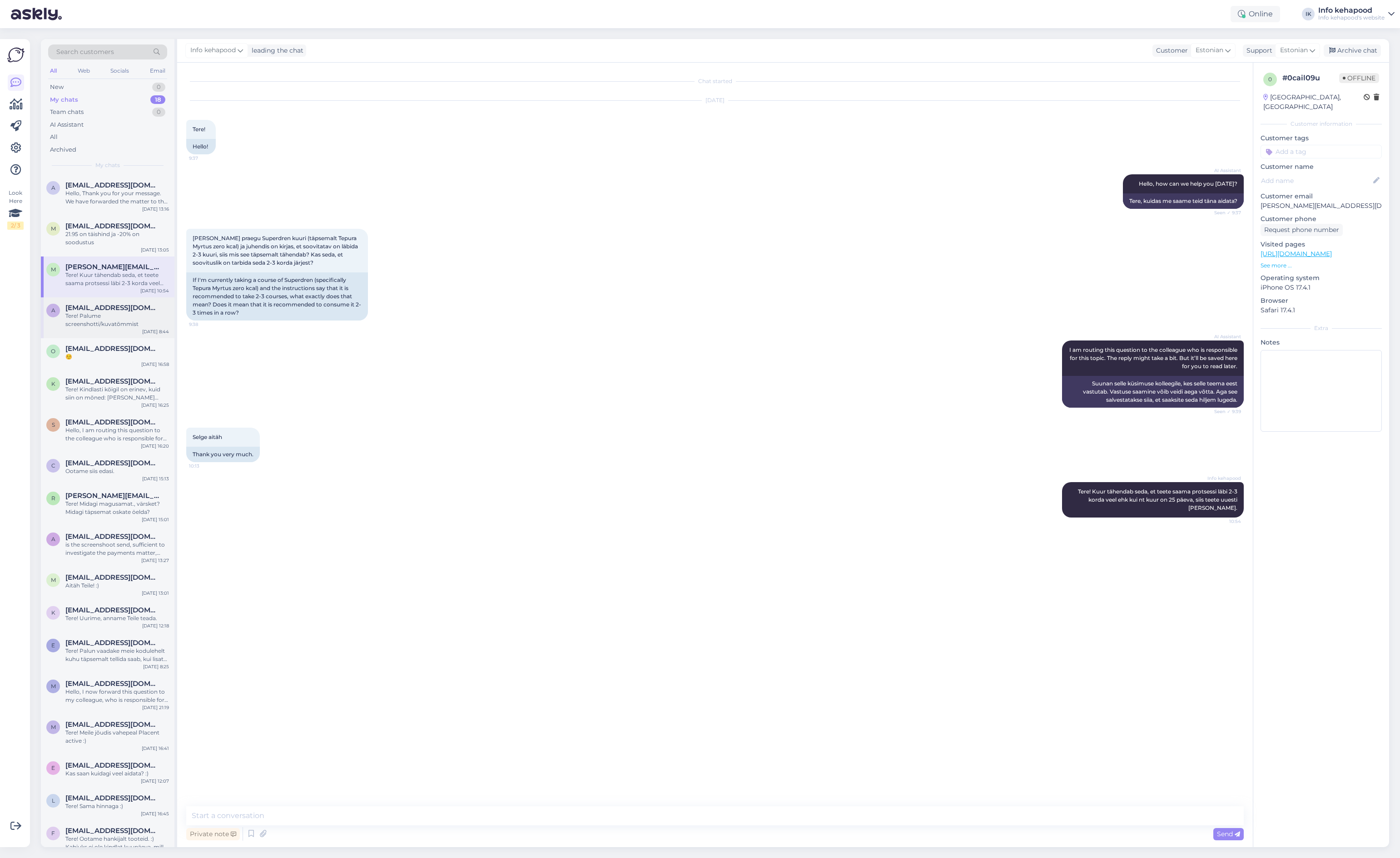
drag, startPoint x: 112, startPoint y: 314, endPoint x: 107, endPoint y: 315, distance: 5.1
click at [112, 312] on div "Tere! Palume screenshotti/kuvatõmmist" at bounding box center [117, 320] width 104 height 16
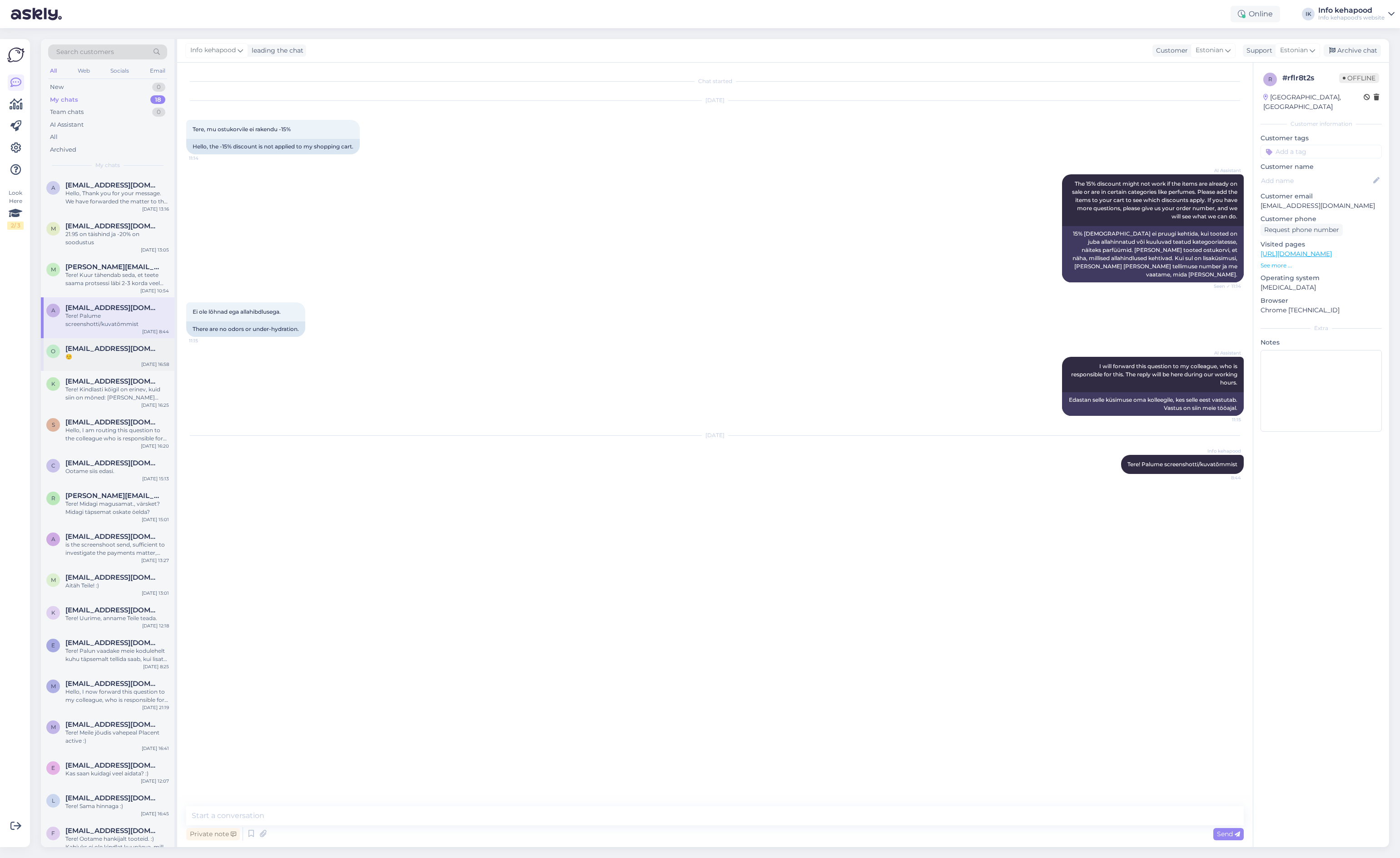
click at [106, 353] on div "o [EMAIL_ADDRESS][DOMAIN_NAME] ☺️ [DATE] 16:58" at bounding box center [107, 354] width 133 height 33
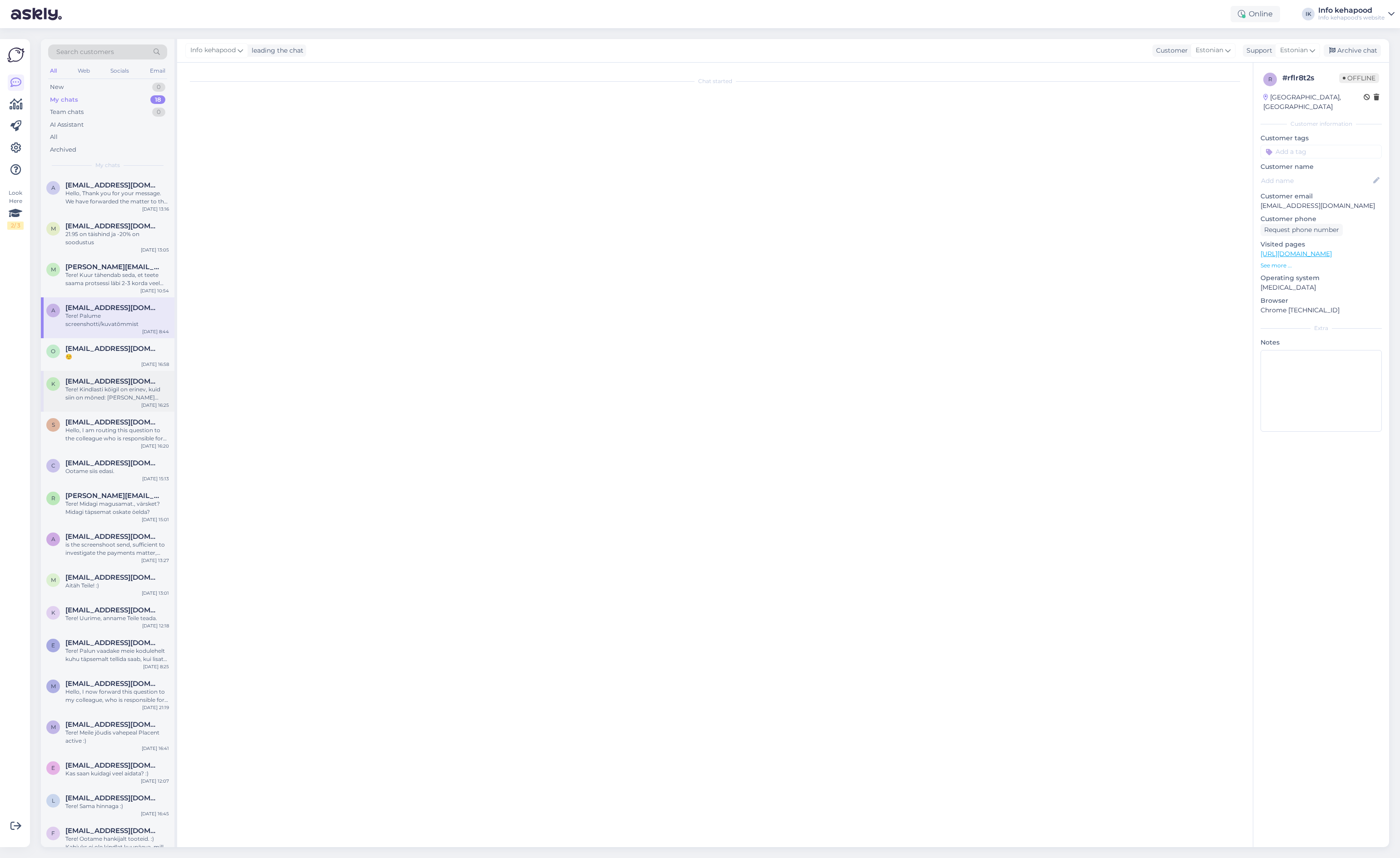
scroll to position [264, 0]
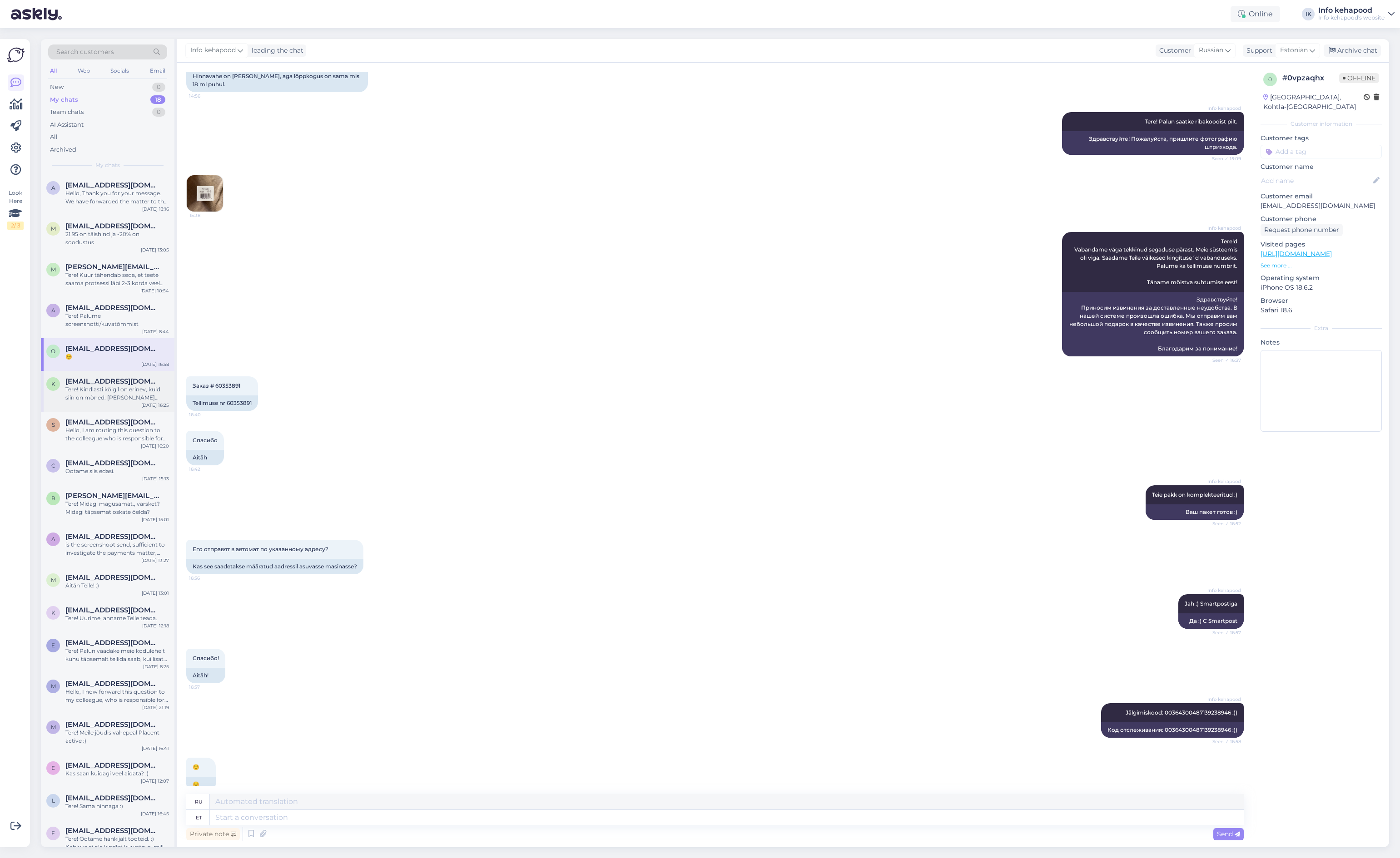
click at [98, 378] on span "[EMAIL_ADDRESS][DOMAIN_NAME]" at bounding box center [113, 381] width 95 height 8
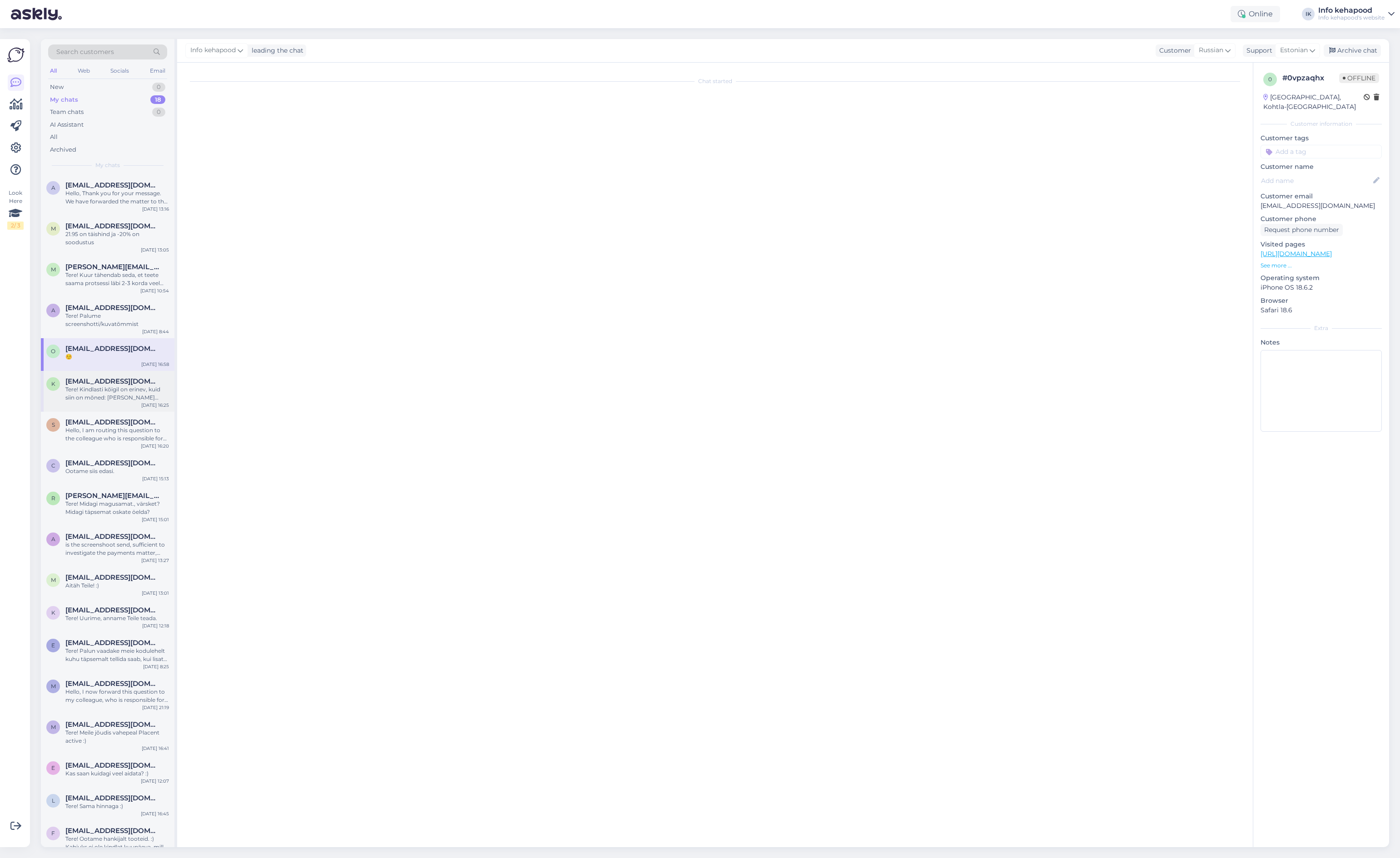
scroll to position [0, 0]
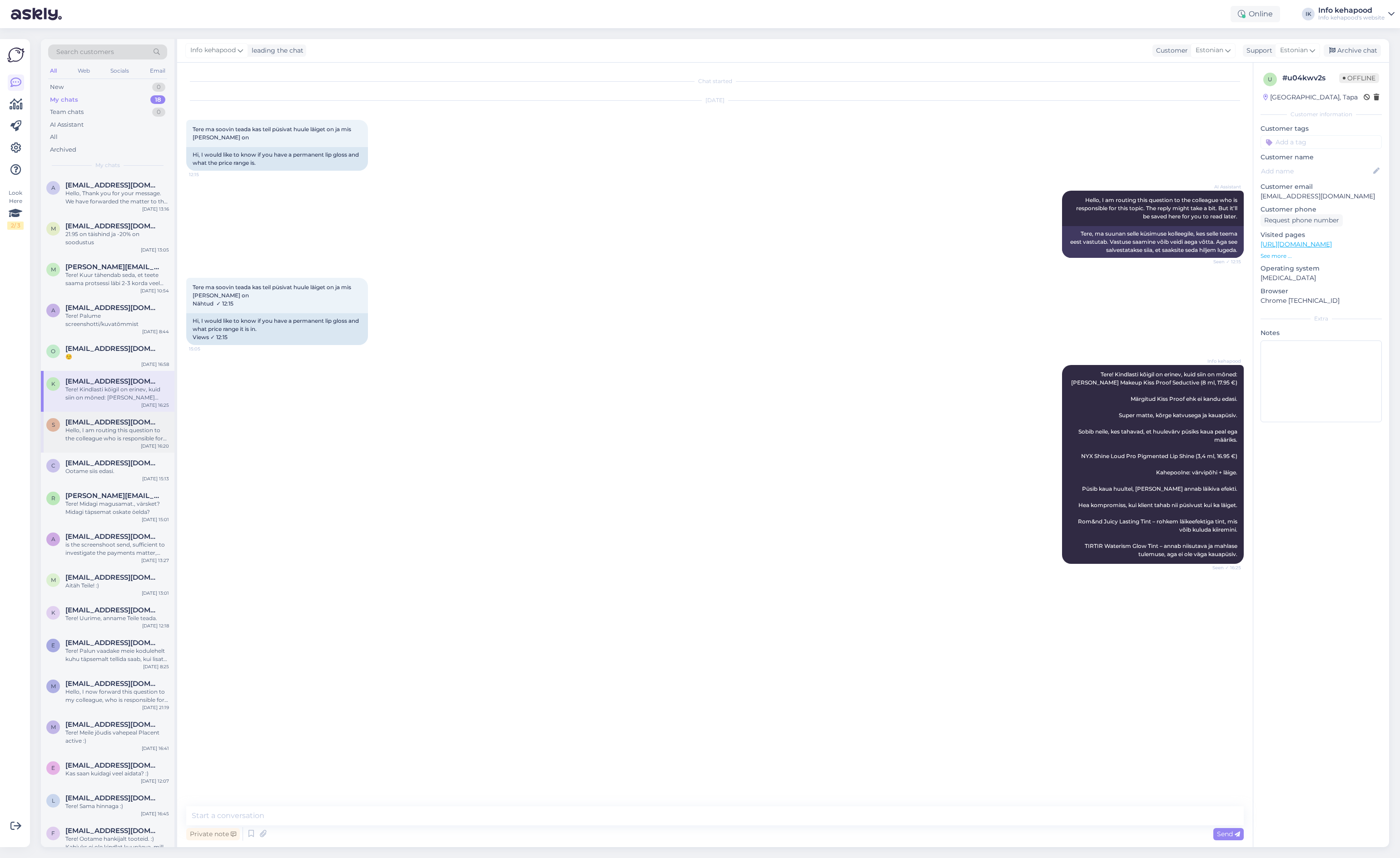
click at [125, 427] on div "Hello, I am routing this question to the colleague who is responsible for this …" at bounding box center [117, 435] width 104 height 16
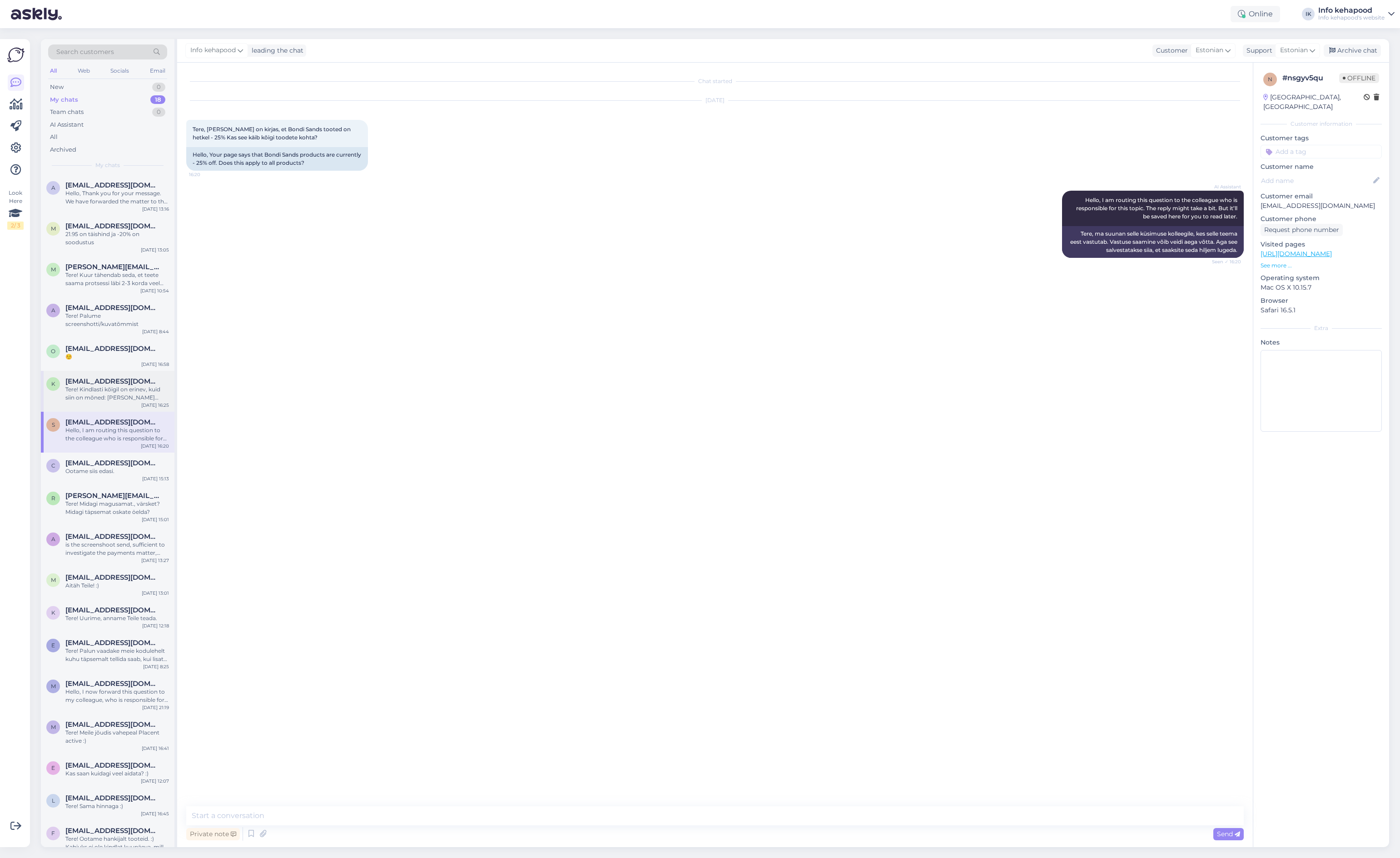
click at [108, 394] on div "k [EMAIL_ADDRESS][DOMAIN_NAME] Tere! Kindlasti kõigil on erinev, kuid siin on m…" at bounding box center [107, 392] width 133 height 41
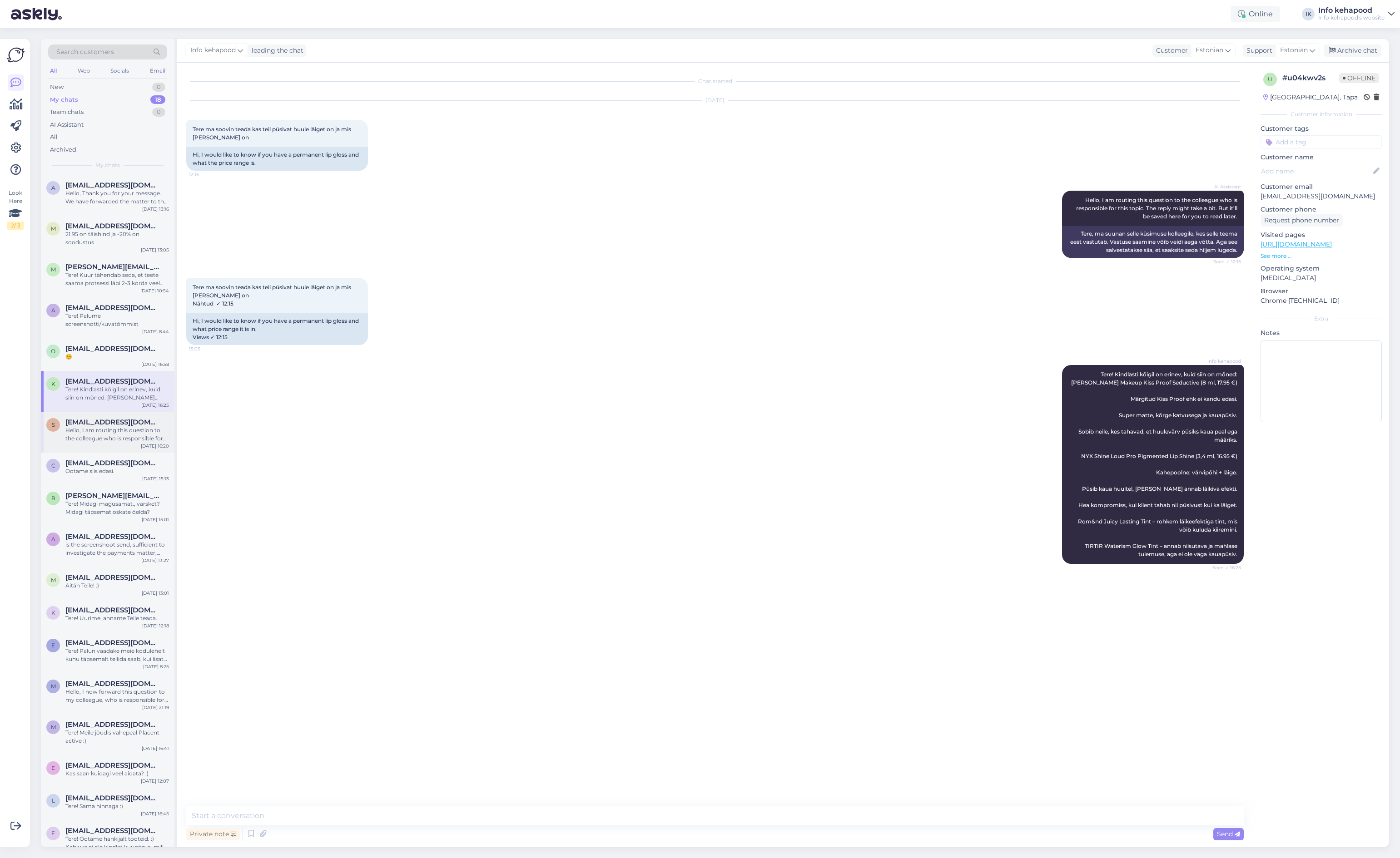
click at [127, 429] on div "Hello, I am routing this question to the colleague who is responsible for this …" at bounding box center [117, 435] width 104 height 16
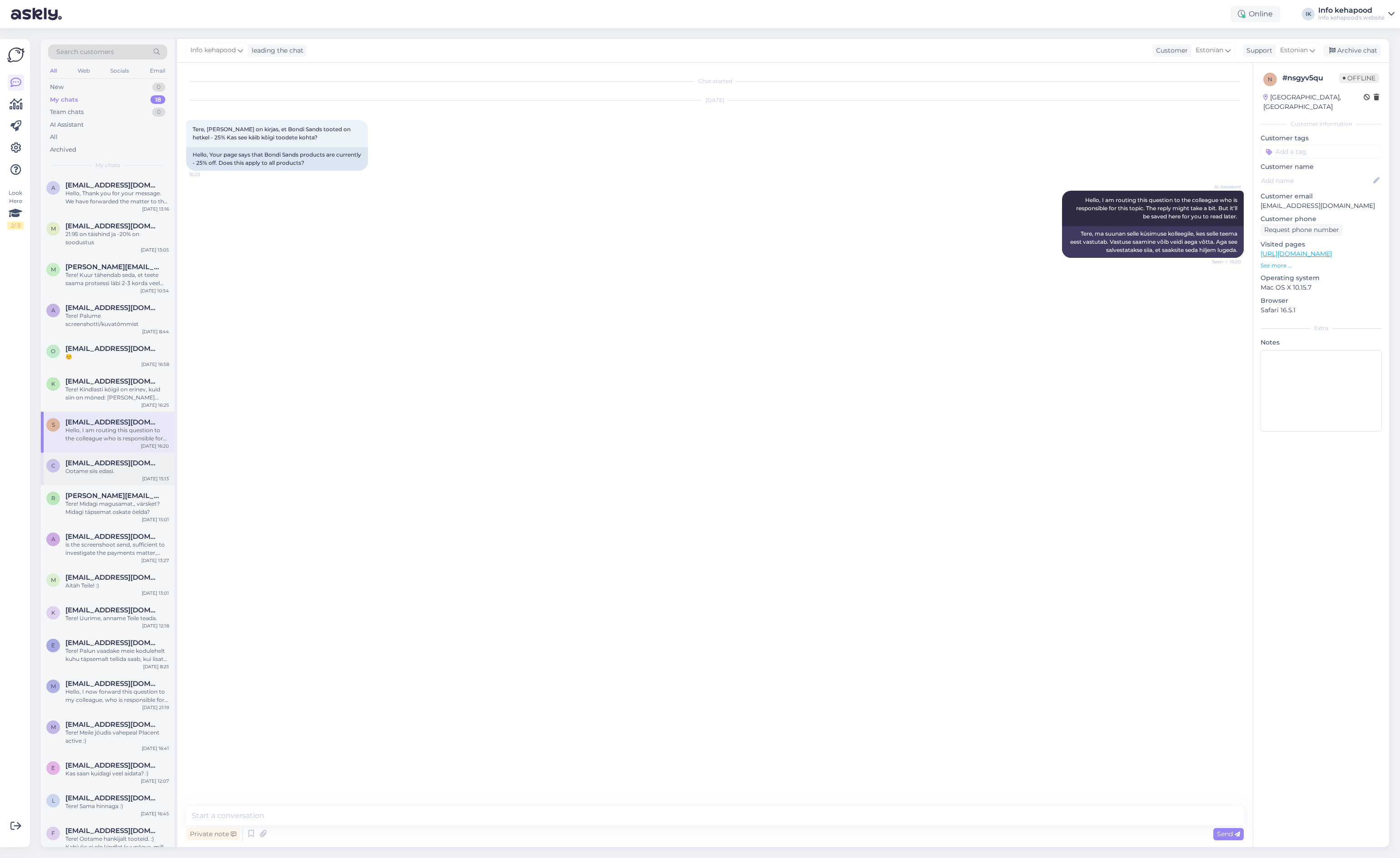
click at [80, 467] on div "Ootame siis edasi." at bounding box center [117, 471] width 104 height 8
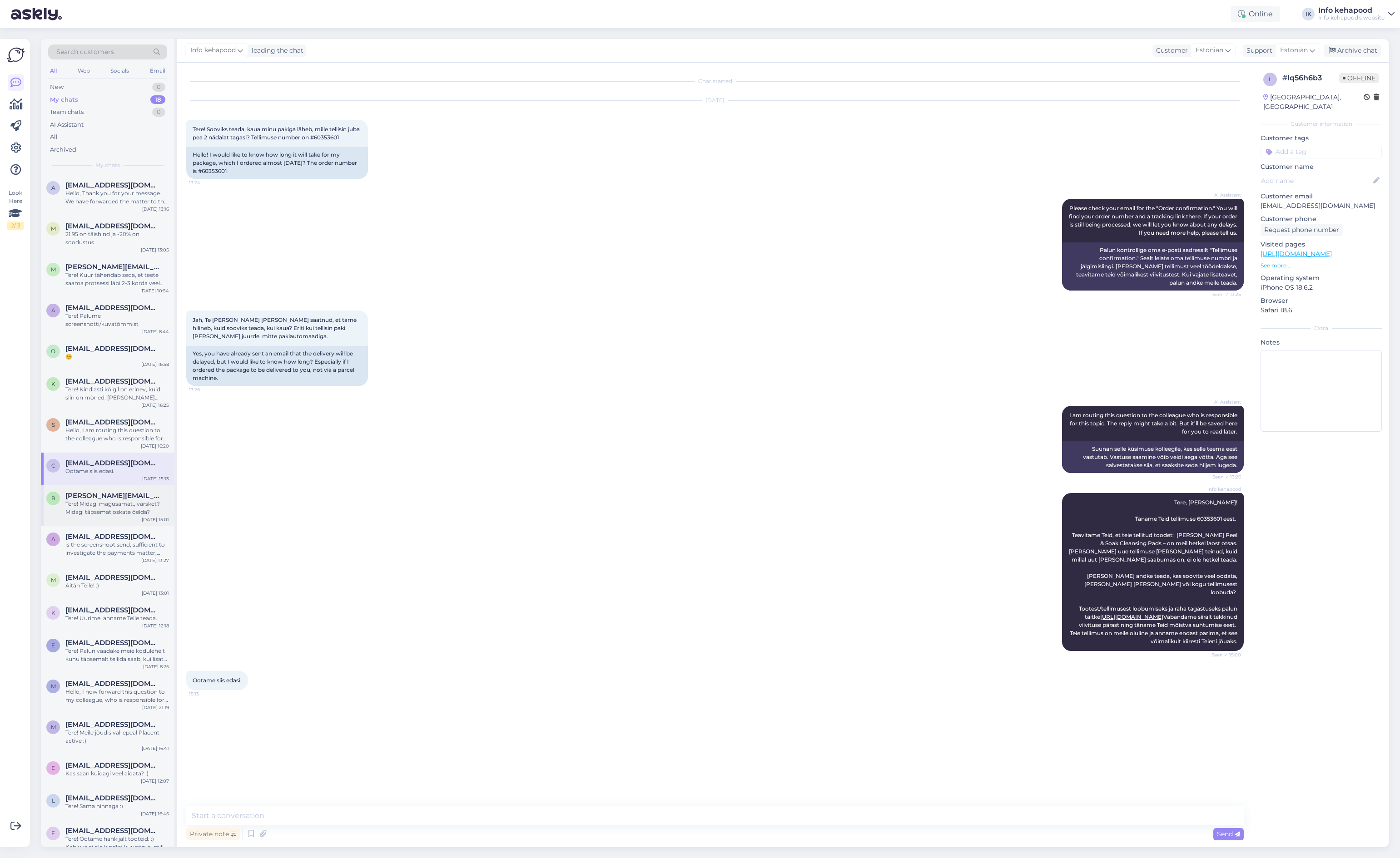
click at [85, 492] on span "[PERSON_NAME][EMAIL_ADDRESS][DOMAIN_NAME]" at bounding box center [113, 496] width 95 height 8
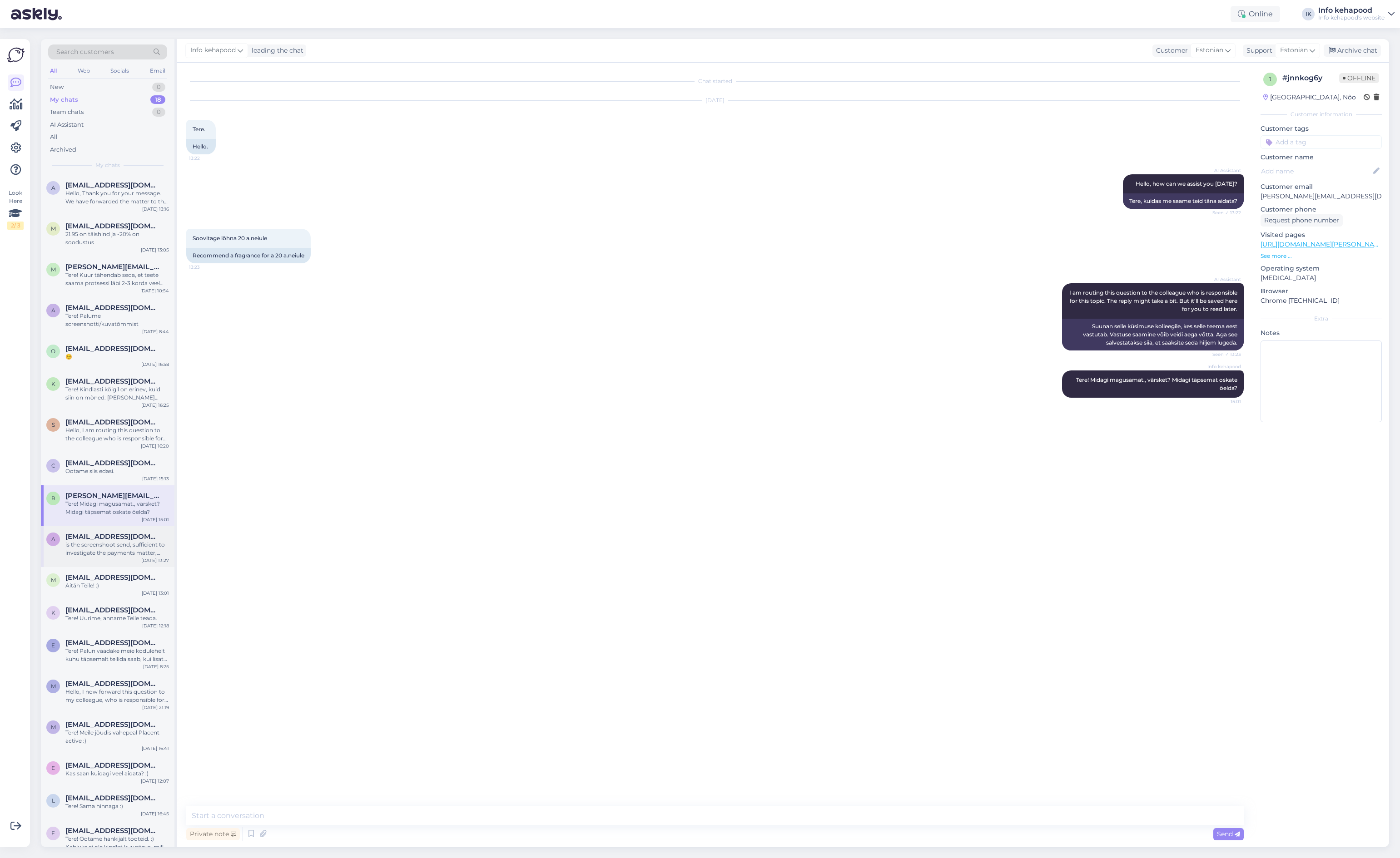
click at [77, 546] on div "is the screenshoot send, sufficient to investigate the payments matter, please?" at bounding box center [117, 548] width 104 height 16
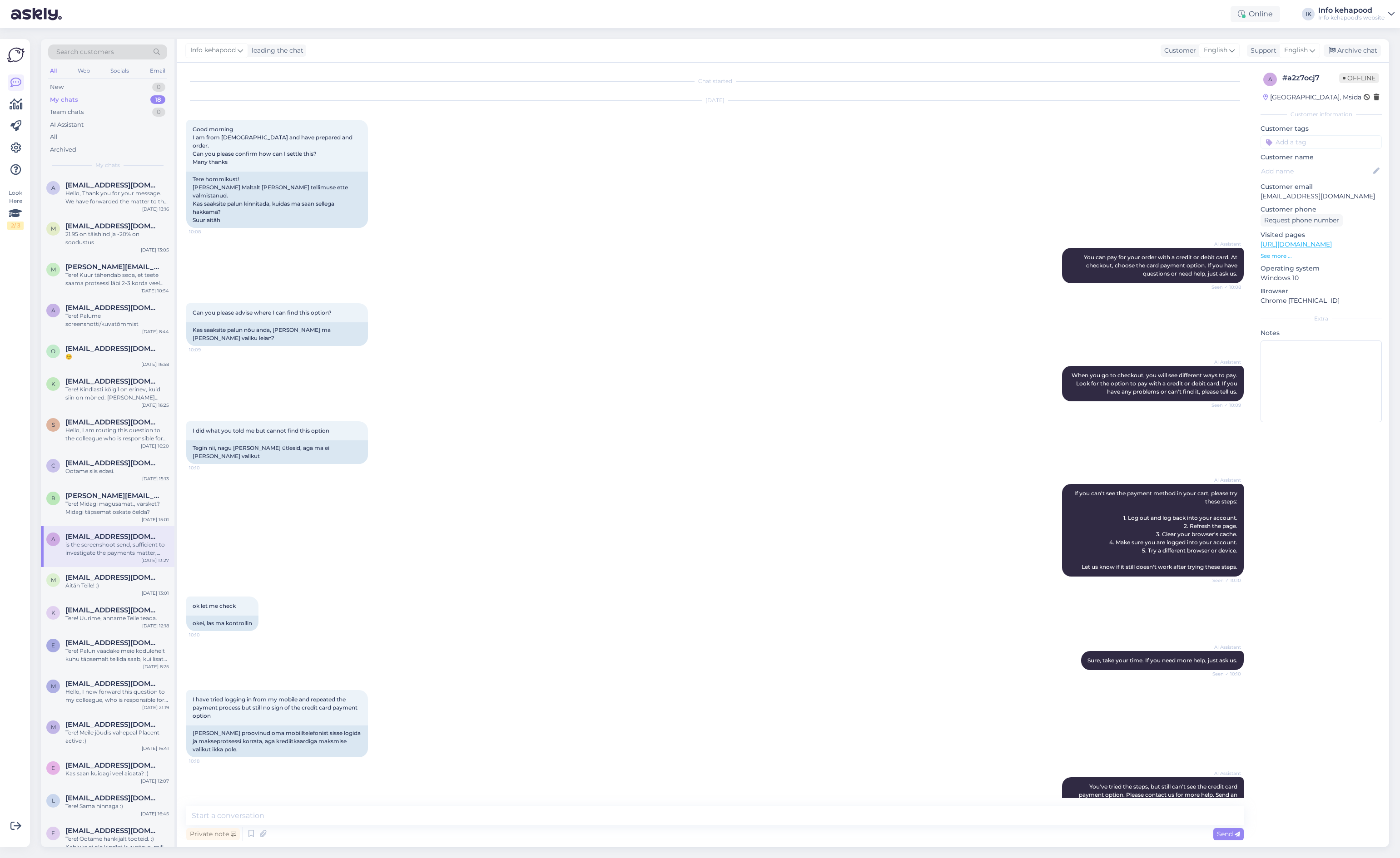
scroll to position [301, 0]
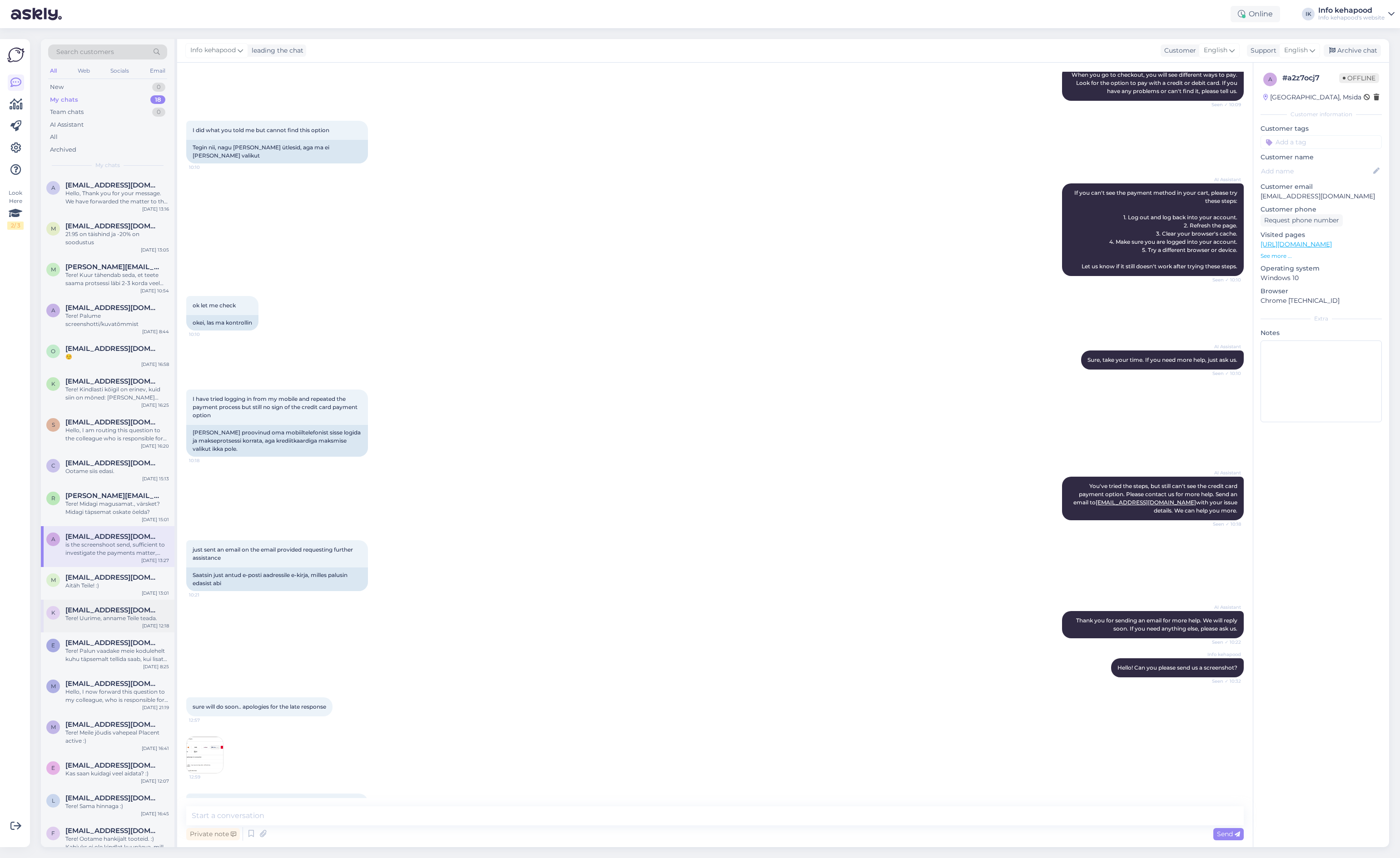
click at [113, 615] on div "Tere! Uurime, anname Teile teada." at bounding box center [117, 618] width 104 height 8
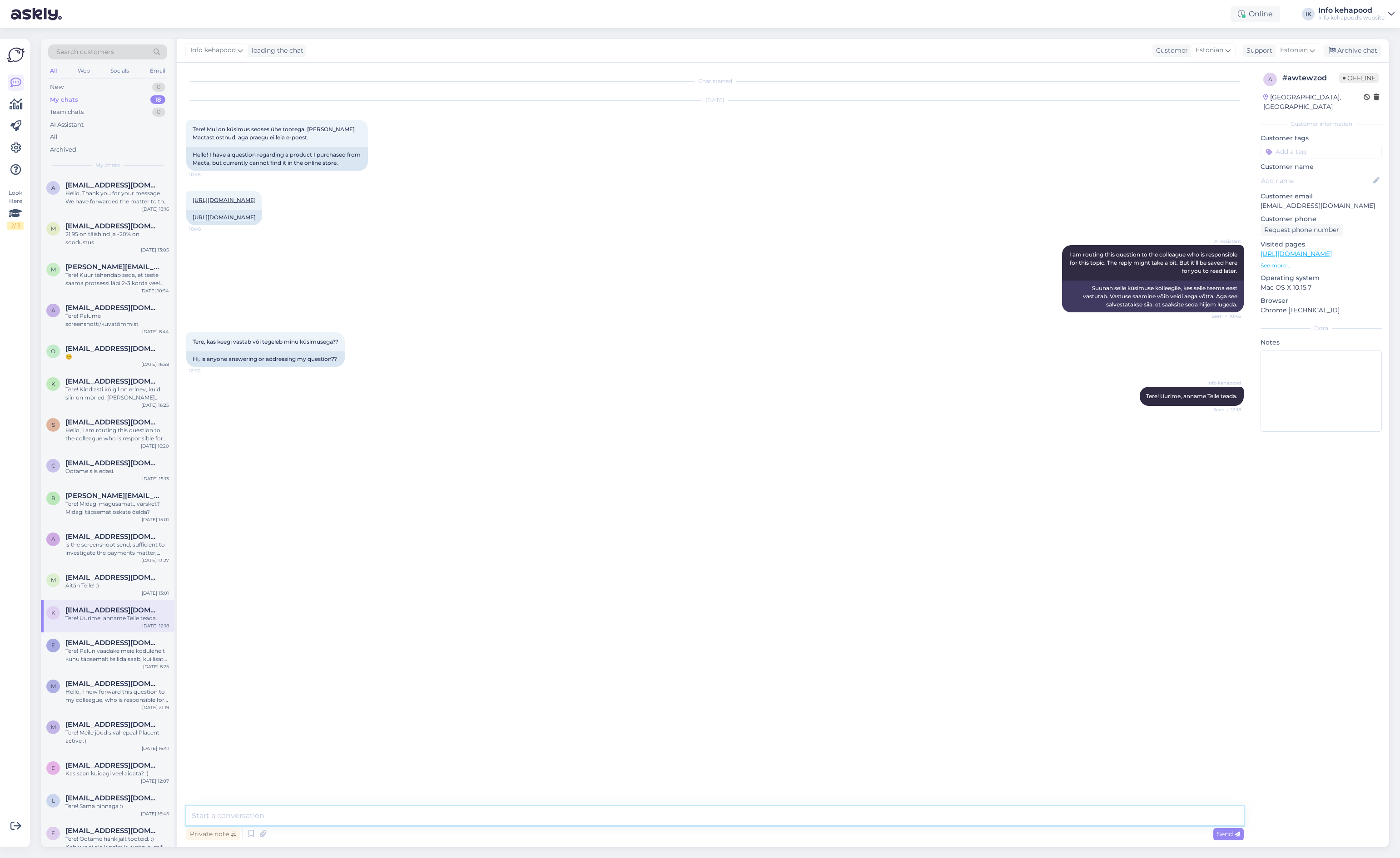
click at [696, 815] on textarea at bounding box center [714, 815] width 1057 height 19
type textarea "Tere! Peaks olema nüüd saadaval."
click at [106, 101] on div "My chats 18" at bounding box center [107, 100] width 119 height 13
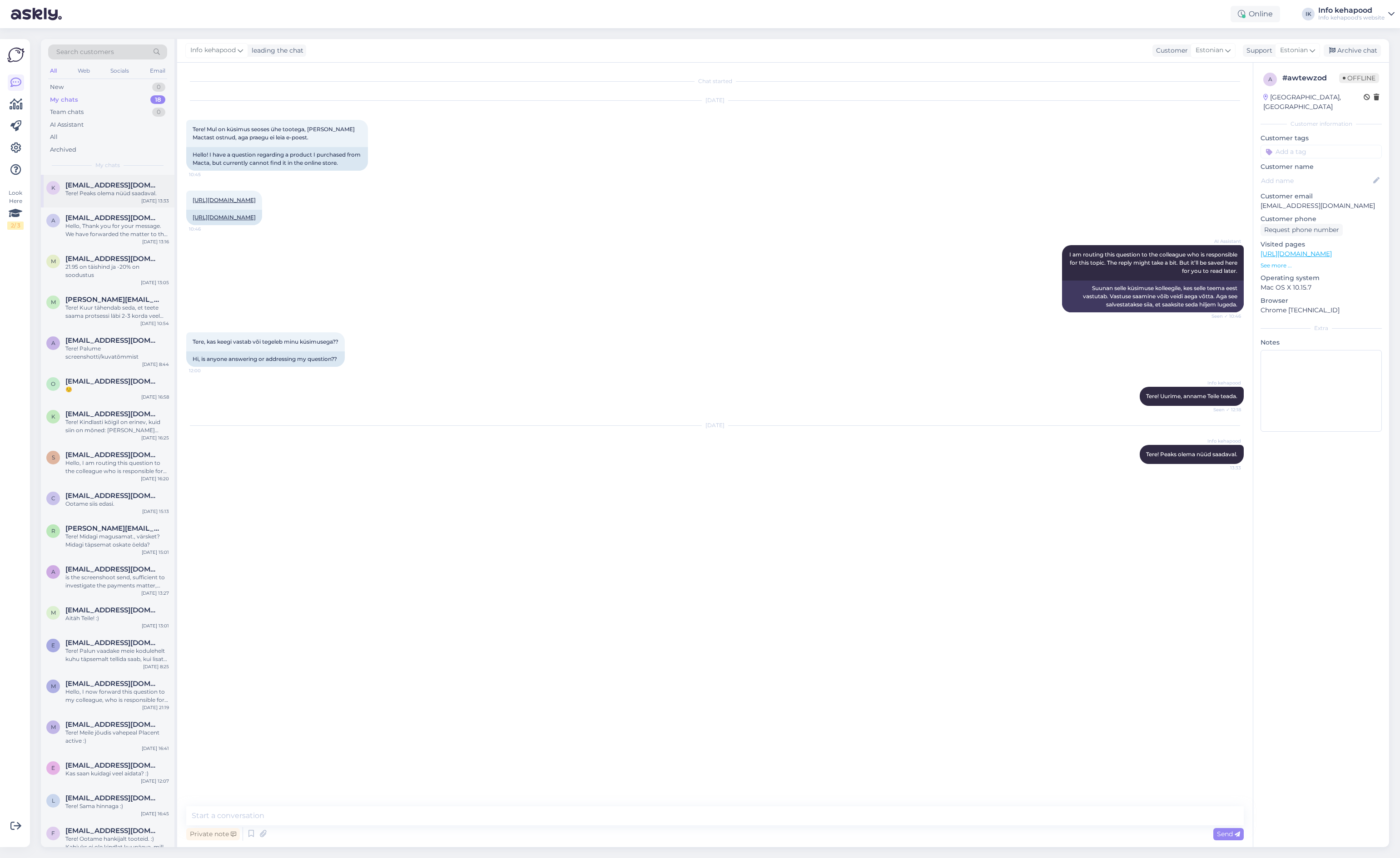
click at [97, 181] on span "[EMAIL_ADDRESS][DOMAIN_NAME]" at bounding box center [113, 184] width 95 height 8
click at [111, 232] on div "Hello, Thank you for your message. We have forwarded the matter to the responsi…" at bounding box center [117, 230] width 104 height 16
